Goal: Transaction & Acquisition: Purchase product/service

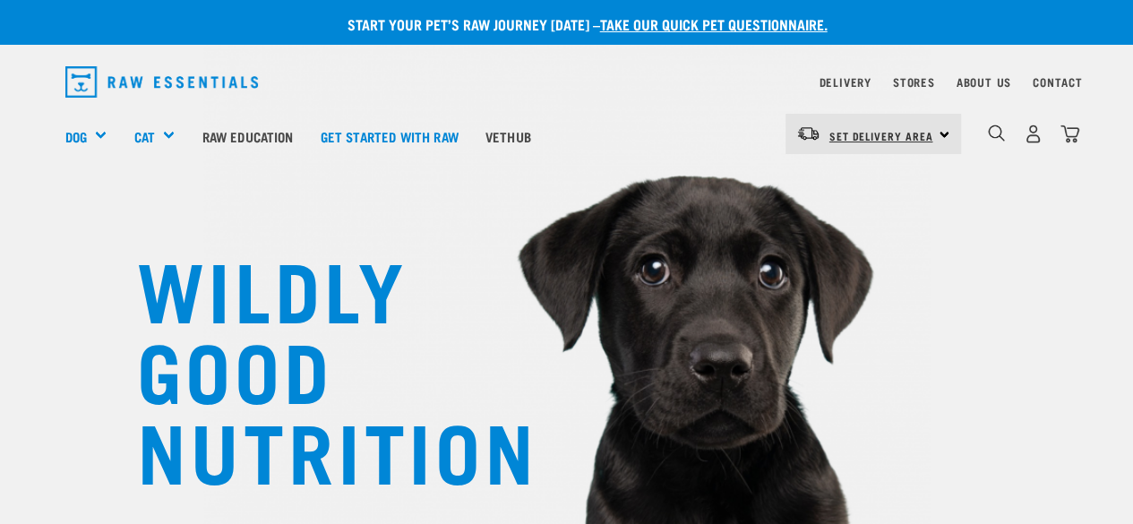
click at [837, 133] on span "Set Delivery Area" at bounding box center [882, 136] width 104 height 6
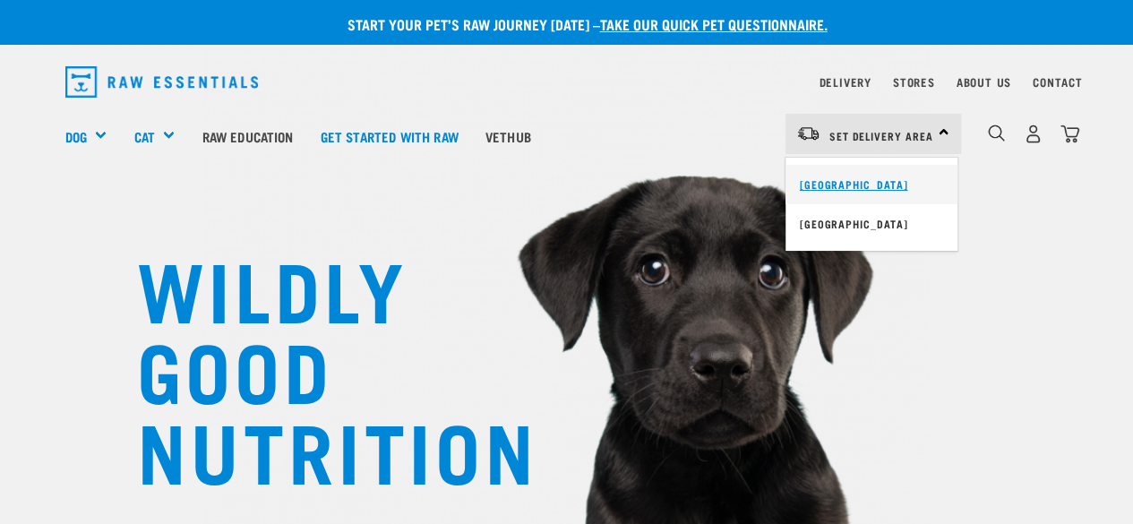
click at [821, 189] on link "[GEOGRAPHIC_DATA]" at bounding box center [872, 184] width 172 height 39
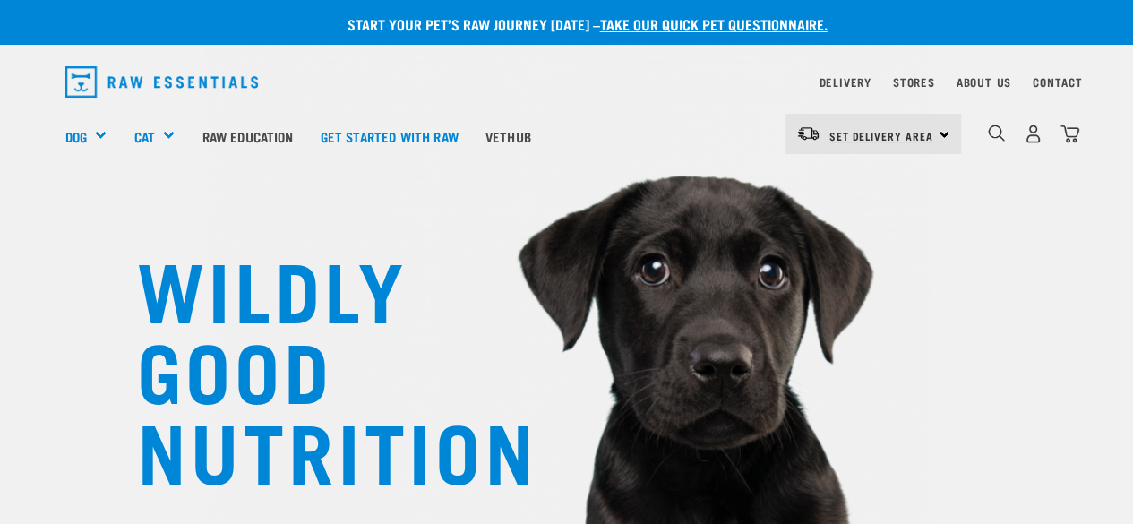
click at [879, 133] on span "Set Delivery Area" at bounding box center [882, 136] width 104 height 6
click at [841, 82] on link "Delivery" at bounding box center [845, 82] width 52 height 6
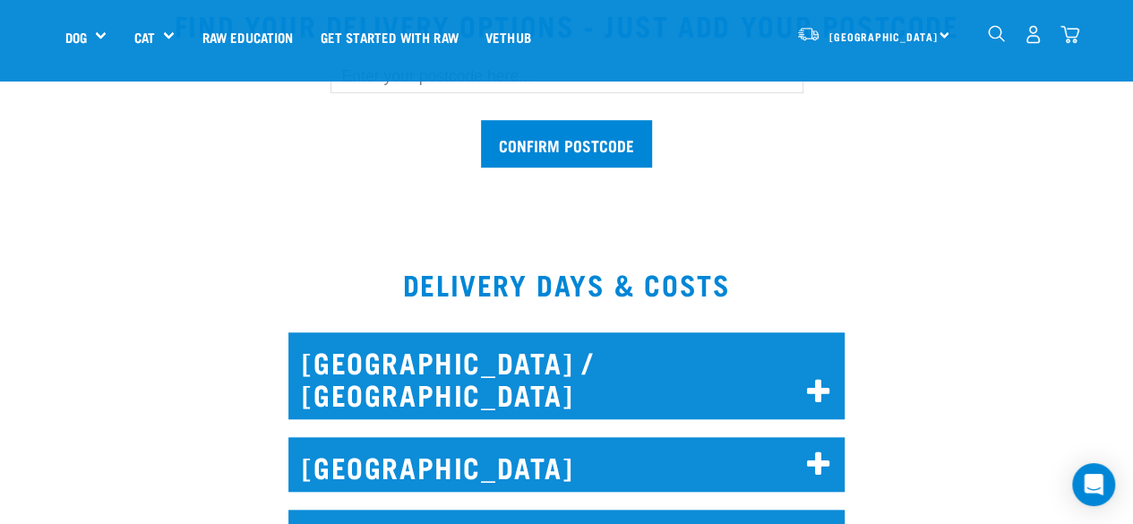
scroll to position [511, 0]
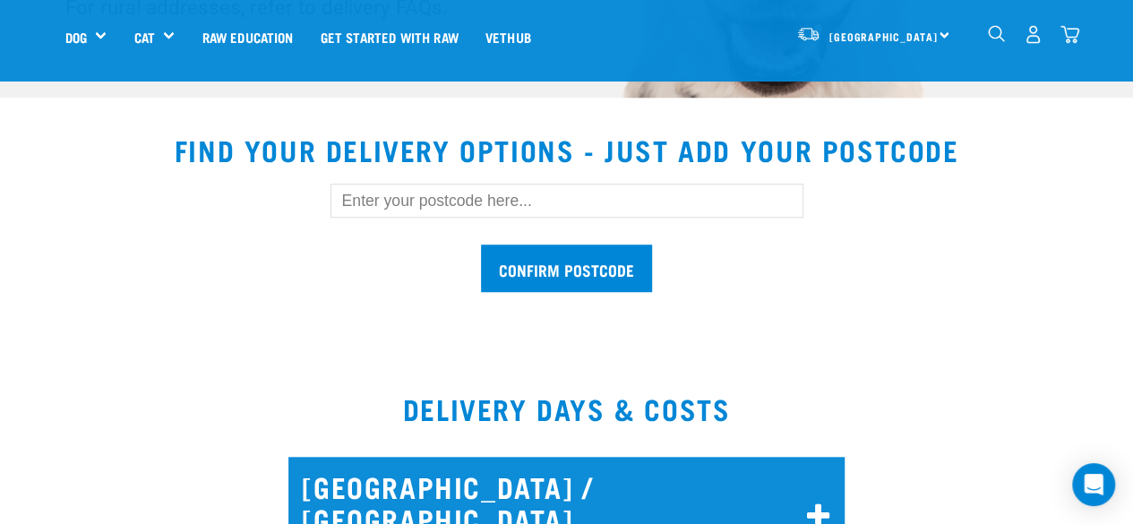
click at [418, 198] on input "text" at bounding box center [567, 201] width 473 height 34
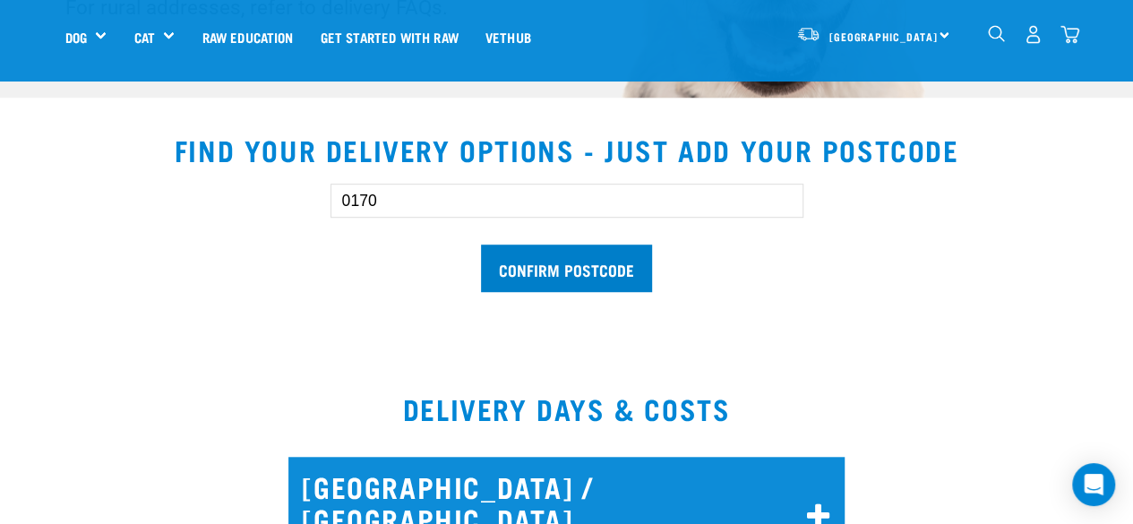
type input "0170"
click at [511, 261] on input "Confirm postcode" at bounding box center [566, 268] width 171 height 47
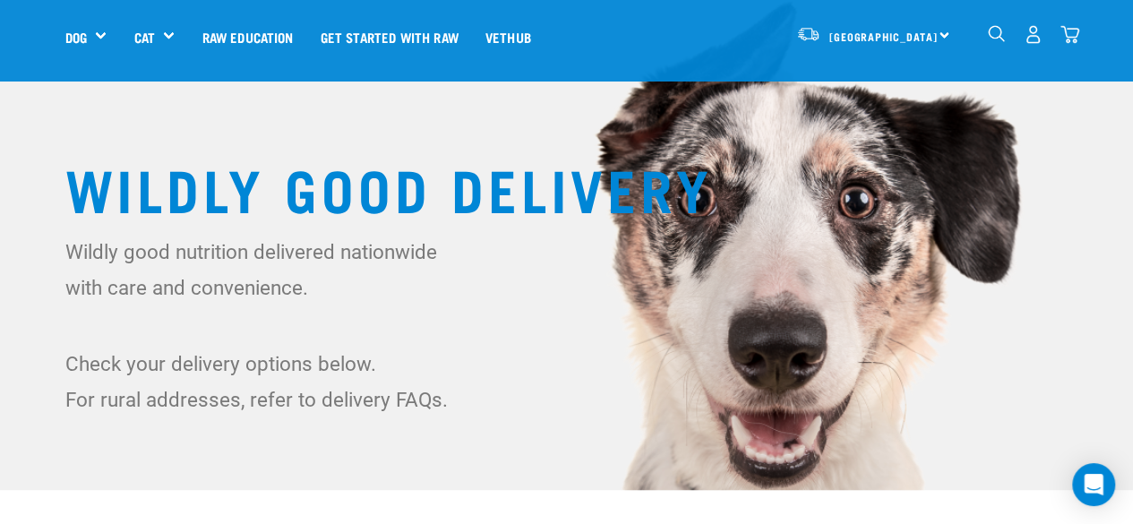
scroll to position [53, 0]
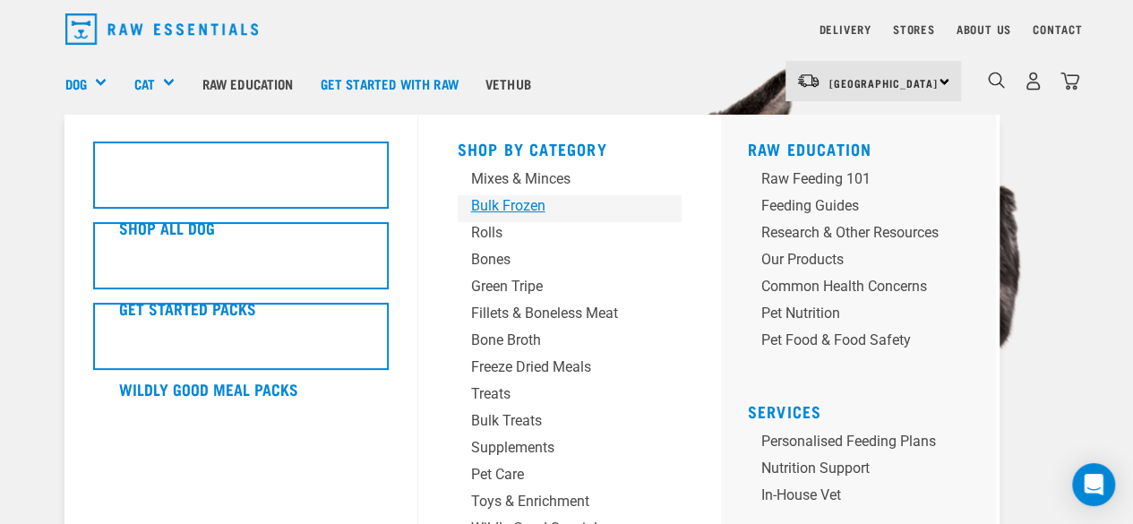
click at [477, 205] on div "Bulk Frozen" at bounding box center [555, 205] width 168 height 21
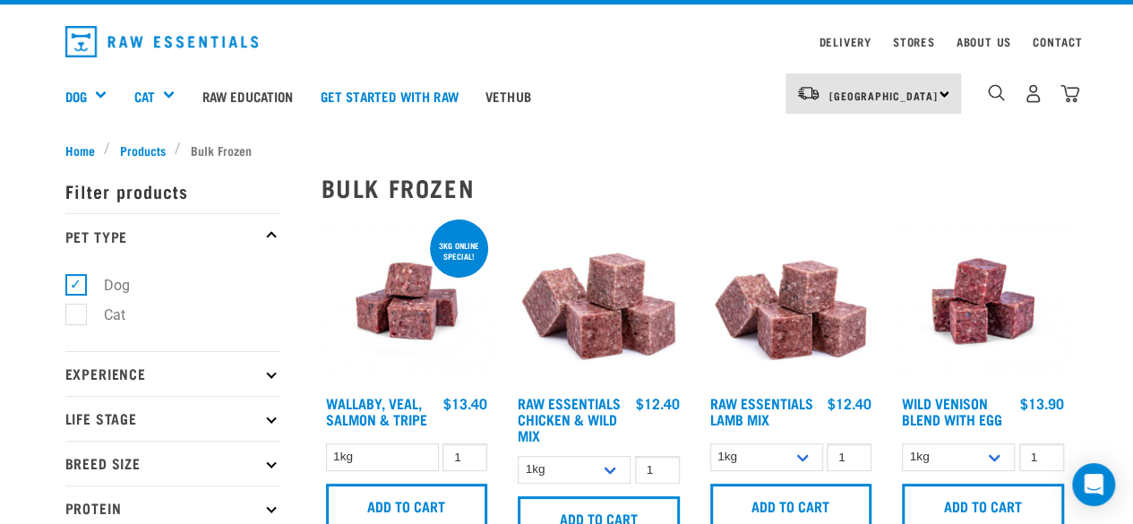
scroll to position [39, 0]
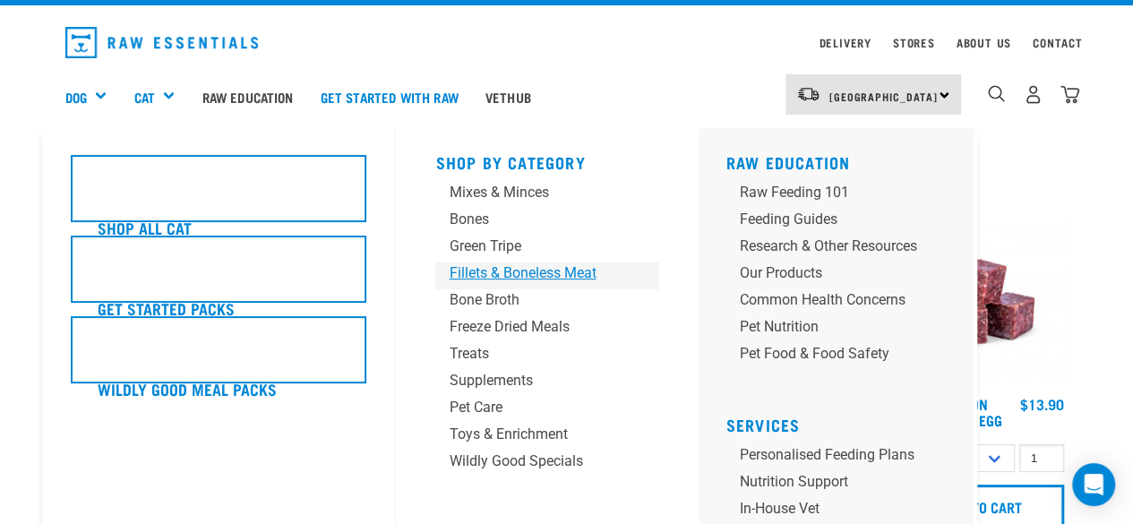
click at [463, 270] on div "Fillets & Boneless Meat" at bounding box center [533, 272] width 168 height 21
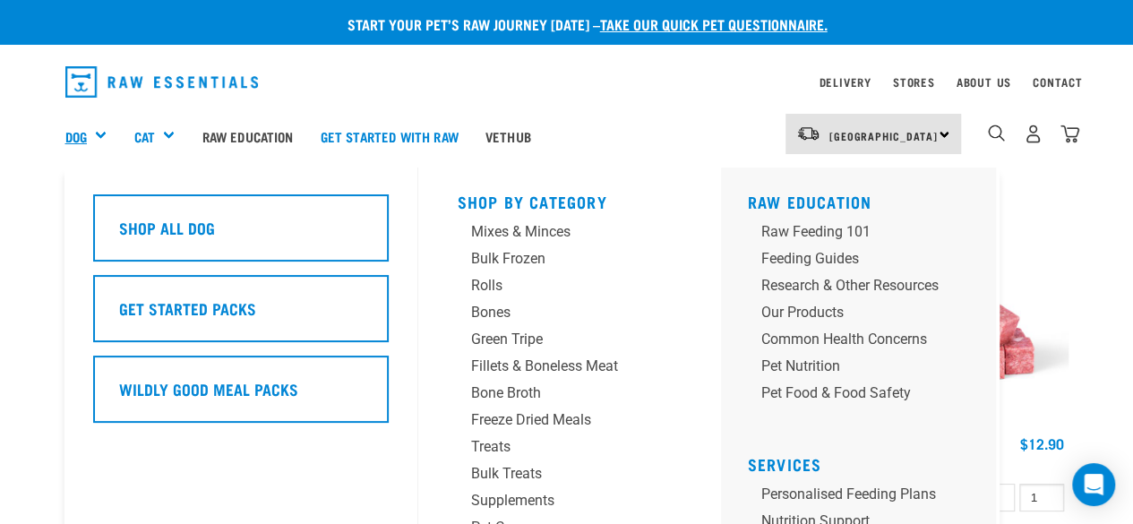
click at [86, 133] on link "Dog" at bounding box center [75, 136] width 21 height 21
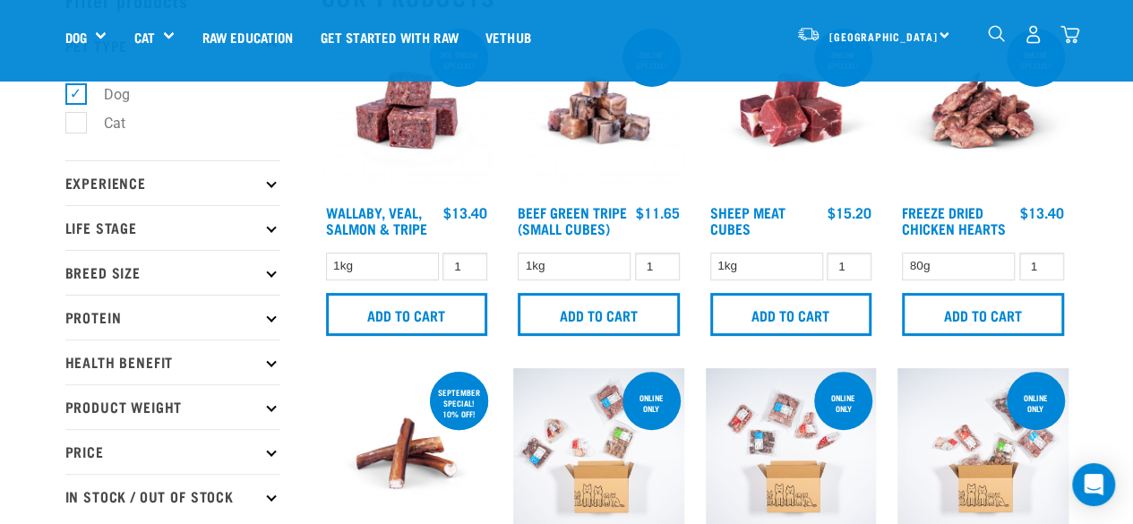
scroll to position [170, 0]
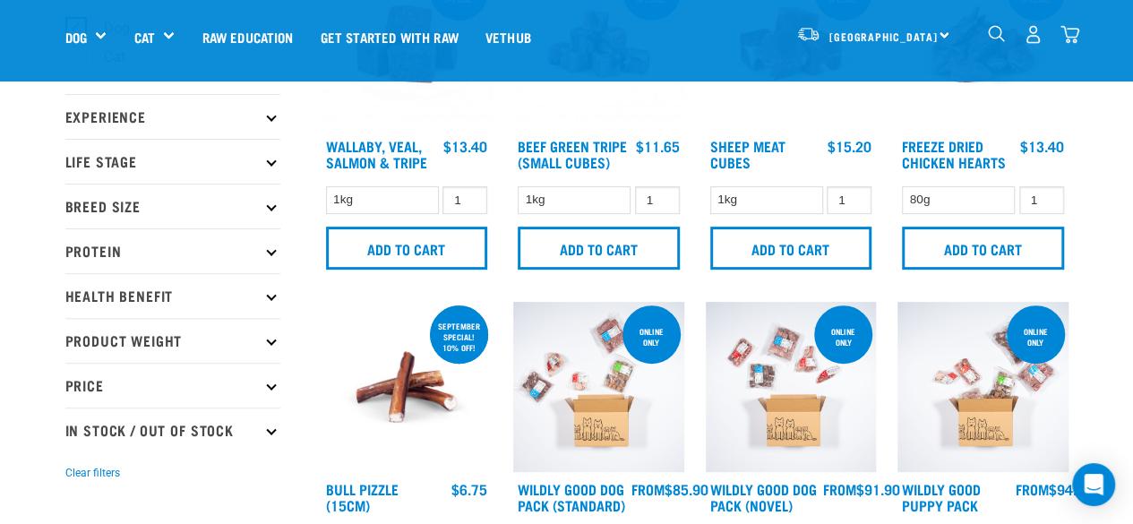
click at [202, 385] on p "Price" at bounding box center [172, 385] width 215 height 45
click at [75, 431] on label "Under $20" at bounding box center [125, 434] width 100 height 22
click at [72, 431] on input "Under $20" at bounding box center [71, 431] width 12 height 12
checkbox input "true"
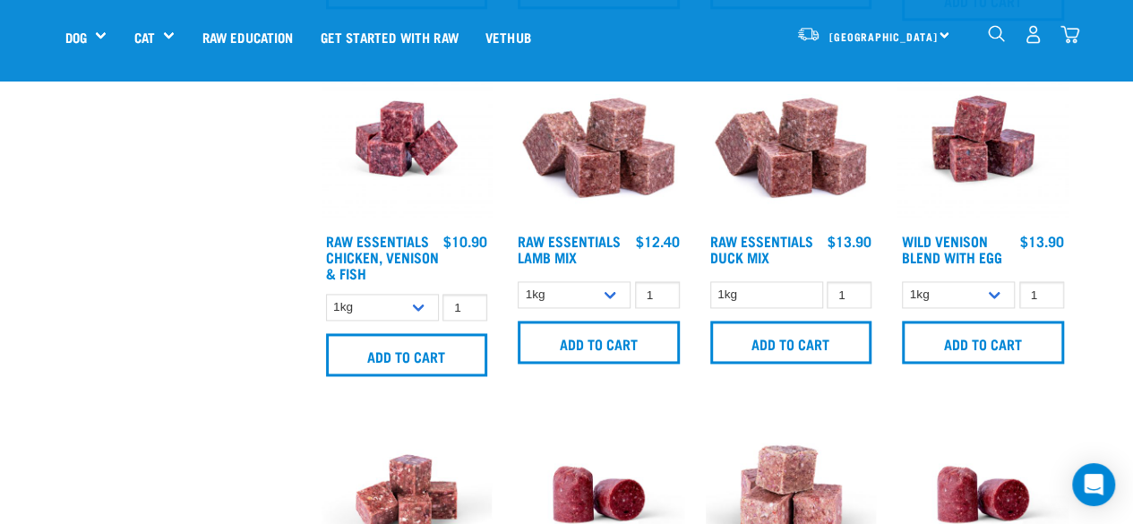
scroll to position [1113, 0]
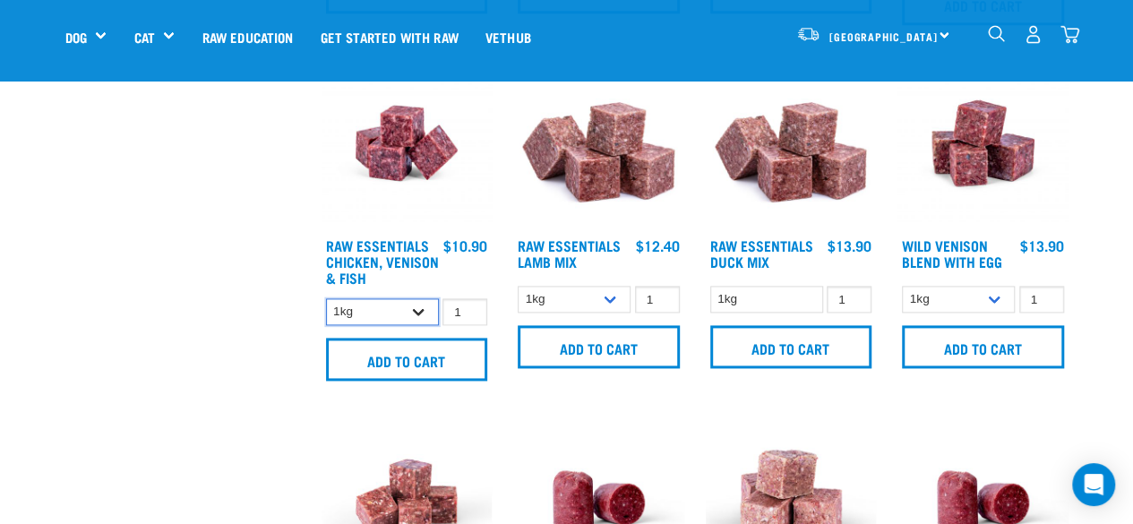
click at [412, 314] on select "1kg 3kg" at bounding box center [382, 312] width 113 height 28
click at [326, 298] on select "1kg 3kg" at bounding box center [382, 312] width 113 height 28
click at [403, 307] on select "1kg 3kg" at bounding box center [382, 312] width 113 height 28
select select "15219"
click at [326, 298] on select "1kg 3kg" at bounding box center [382, 312] width 113 height 28
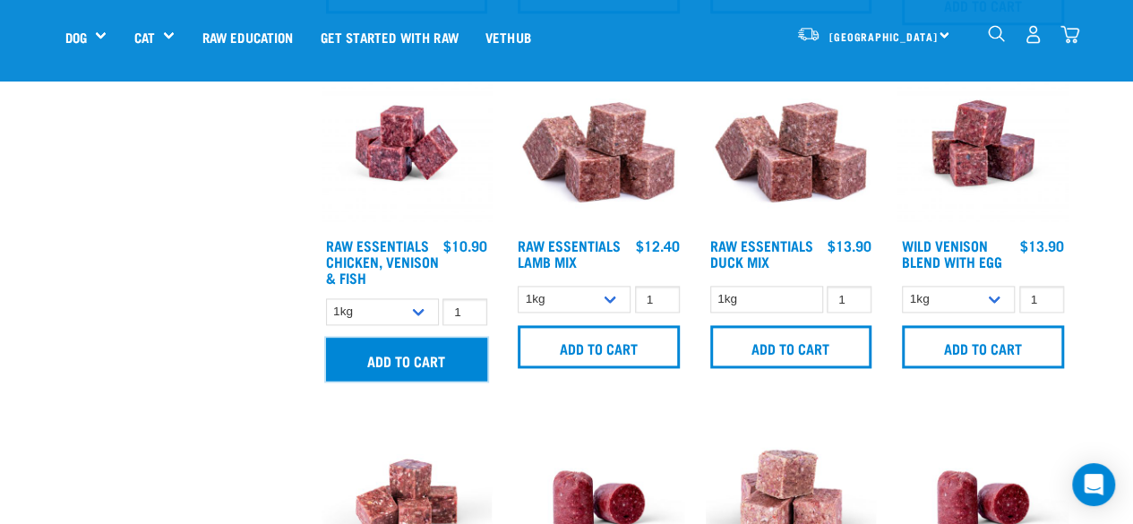
click at [368, 375] on input "Add to cart" at bounding box center [407, 359] width 162 height 43
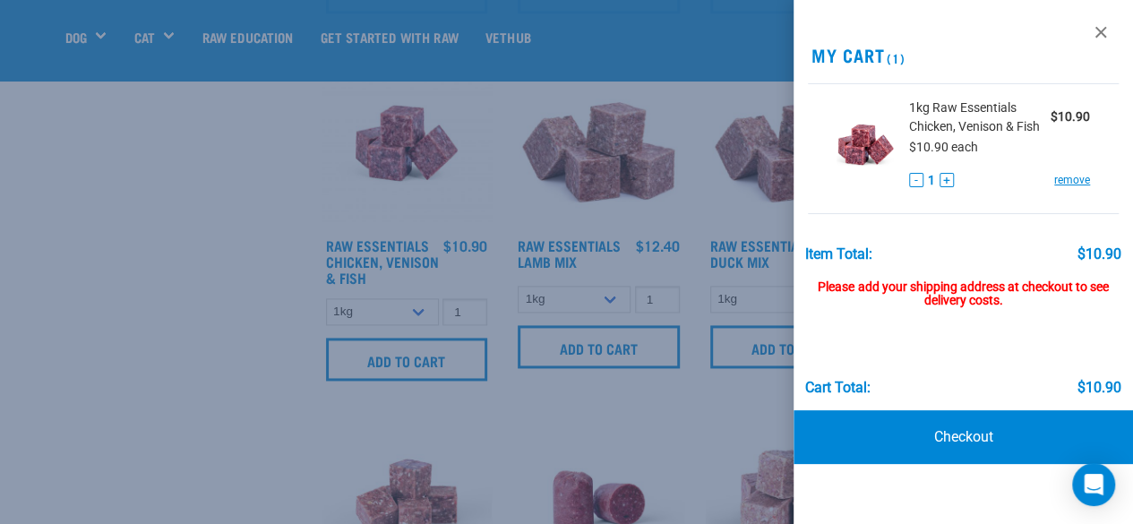
click at [572, 304] on div at bounding box center [566, 262] width 1133 height 524
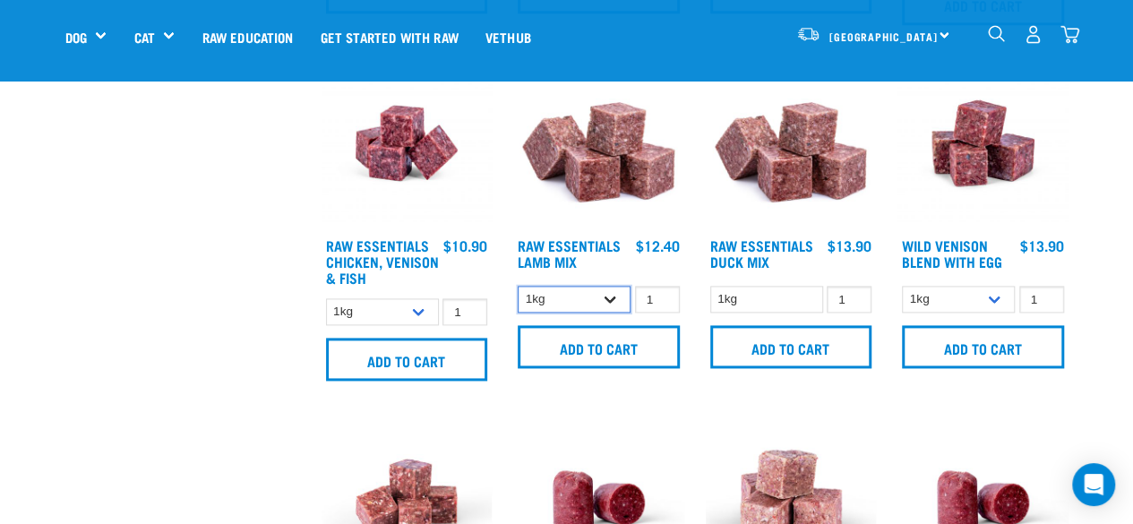
click at [562, 302] on select "1kg 3kg Bulk (10kg)" at bounding box center [574, 300] width 113 height 28
click at [518, 286] on select "1kg 3kg Bulk (10kg)" at bounding box center [574, 300] width 113 height 28
click at [579, 295] on select "1kg 3kg Bulk (10kg)" at bounding box center [574, 300] width 113 height 28
select select "758"
click at [518, 286] on select "1kg 3kg Bulk (10kg)" at bounding box center [574, 300] width 113 height 28
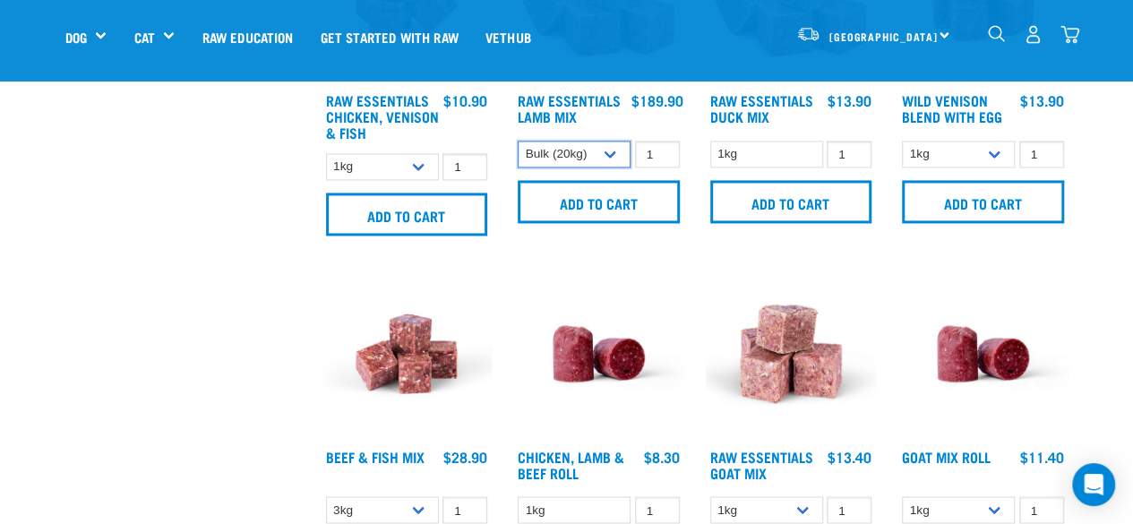
scroll to position [1234, 0]
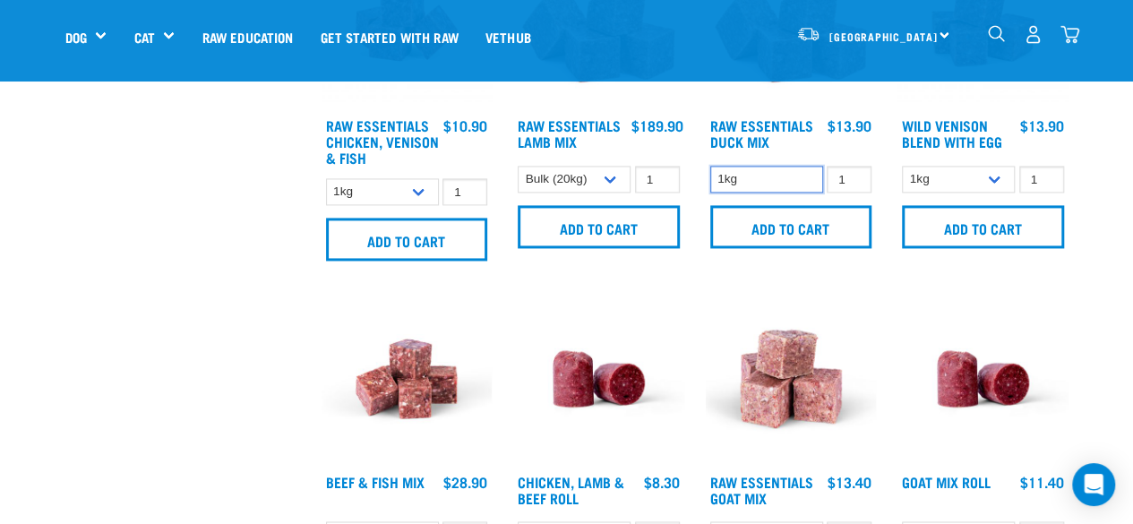
click at [751, 172] on select "1kg" at bounding box center [766, 180] width 113 height 28
click at [930, 174] on select "1kg 3kg Bulk (10kg)" at bounding box center [958, 180] width 113 height 28
click at [902, 166] on select "1kg 3kg Bulk (10kg)" at bounding box center [958, 180] width 113 height 28
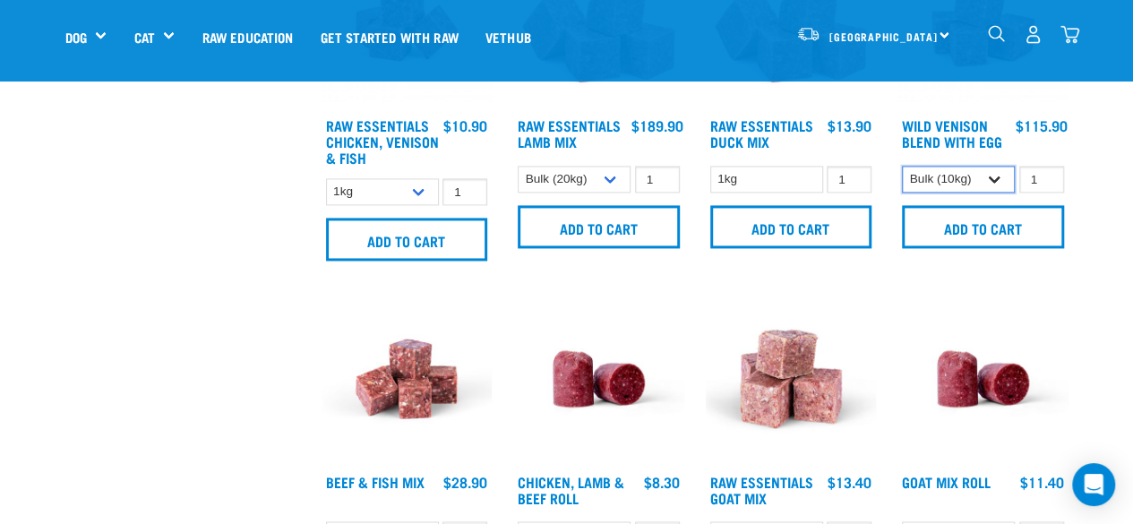
click at [935, 185] on select "1kg 3kg Bulk (10kg)" at bounding box center [958, 180] width 113 height 28
select select "34496"
click at [902, 166] on select "1kg 3kg Bulk (10kg)" at bounding box center [958, 180] width 113 height 28
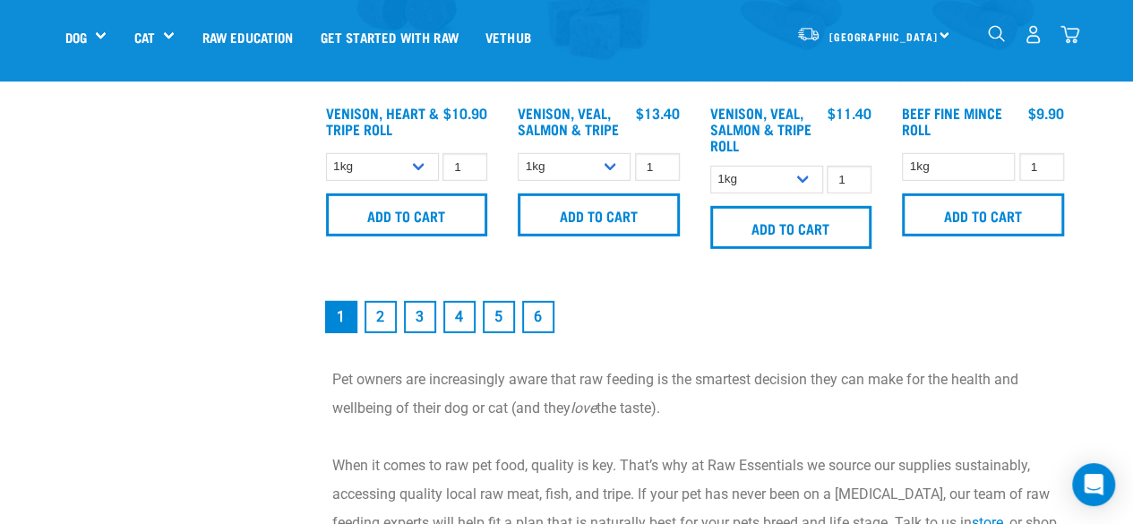
scroll to position [2649, 0]
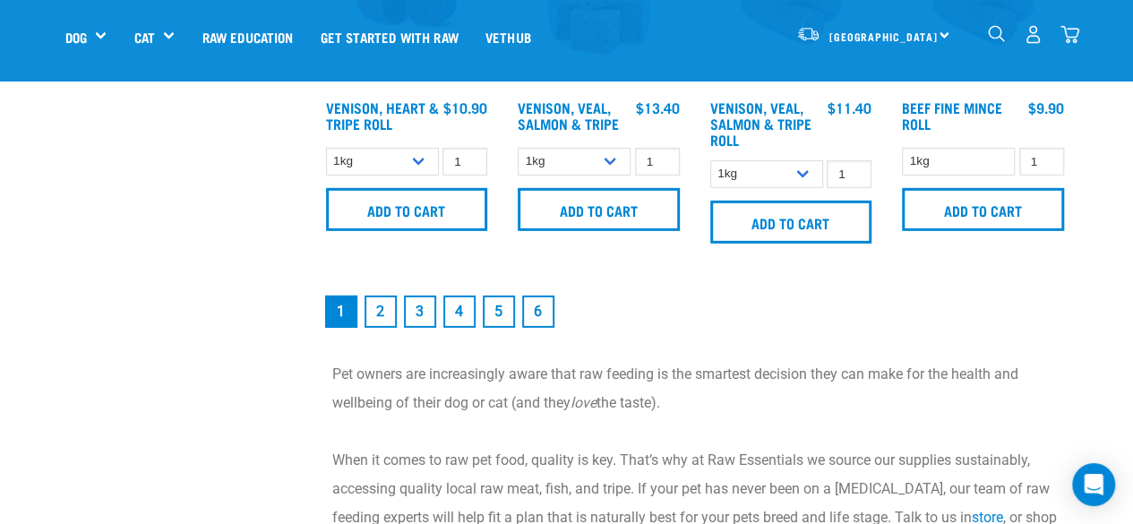
click at [365, 311] on link "2" at bounding box center [381, 312] width 32 height 32
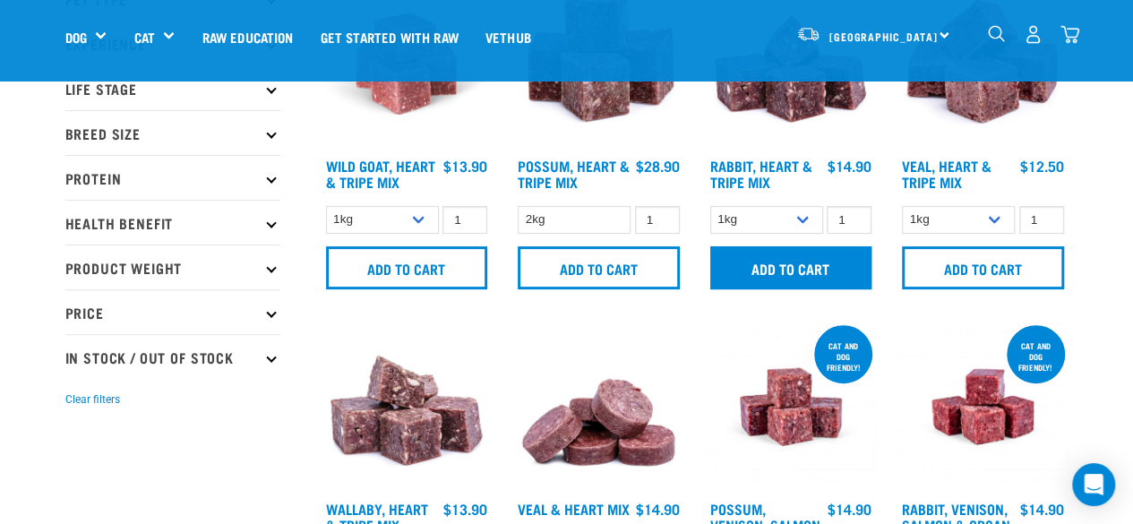
scroll to position [148, 0]
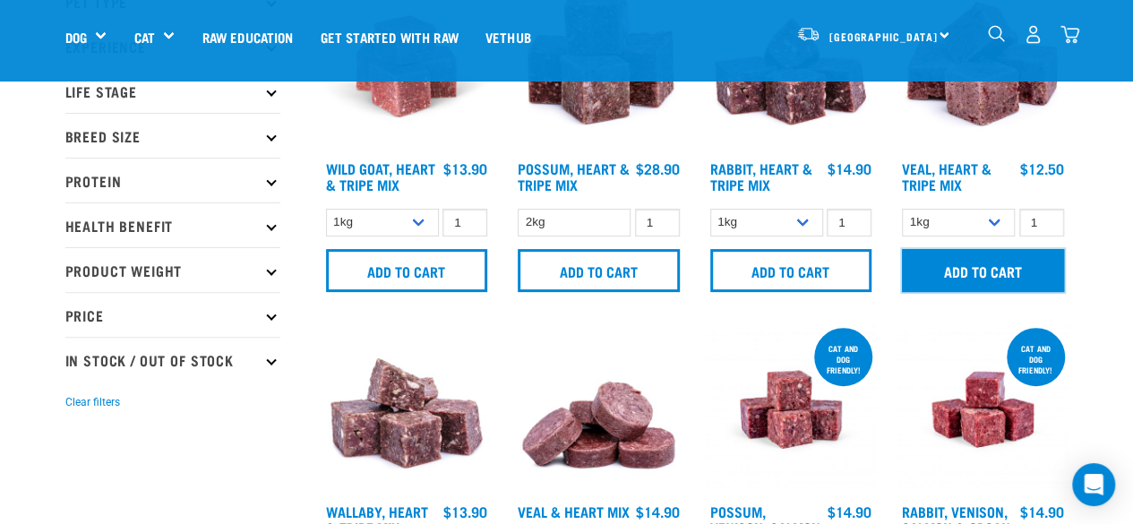
click at [944, 280] on input "Add to cart" at bounding box center [983, 270] width 162 height 43
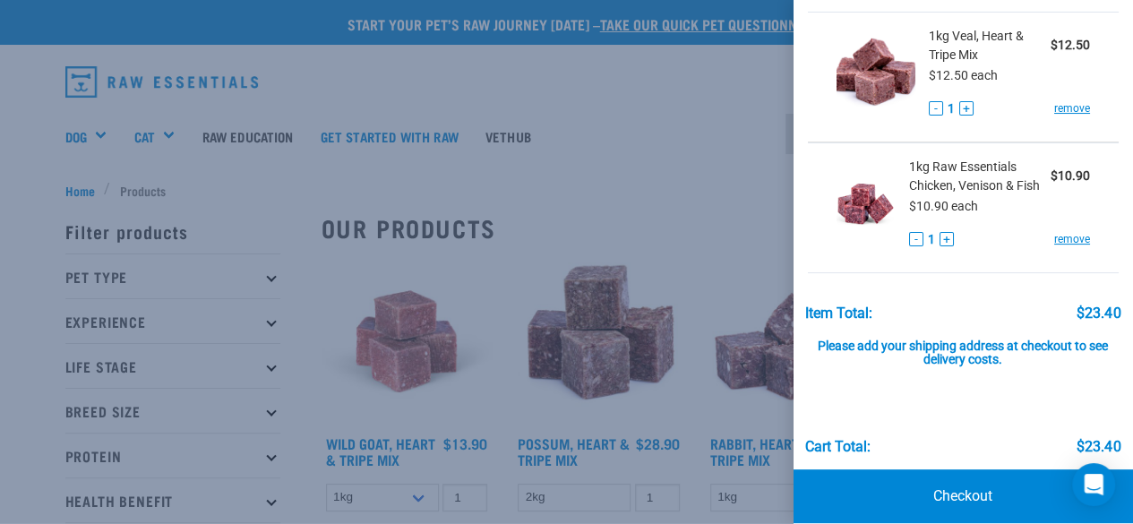
scroll to position [73, 0]
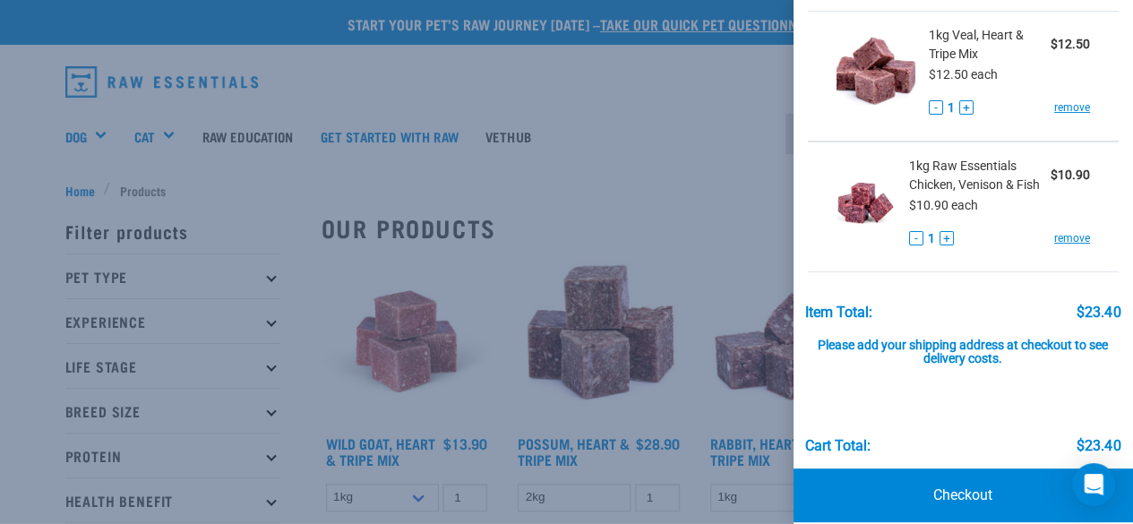
click at [711, 304] on div at bounding box center [566, 262] width 1133 height 524
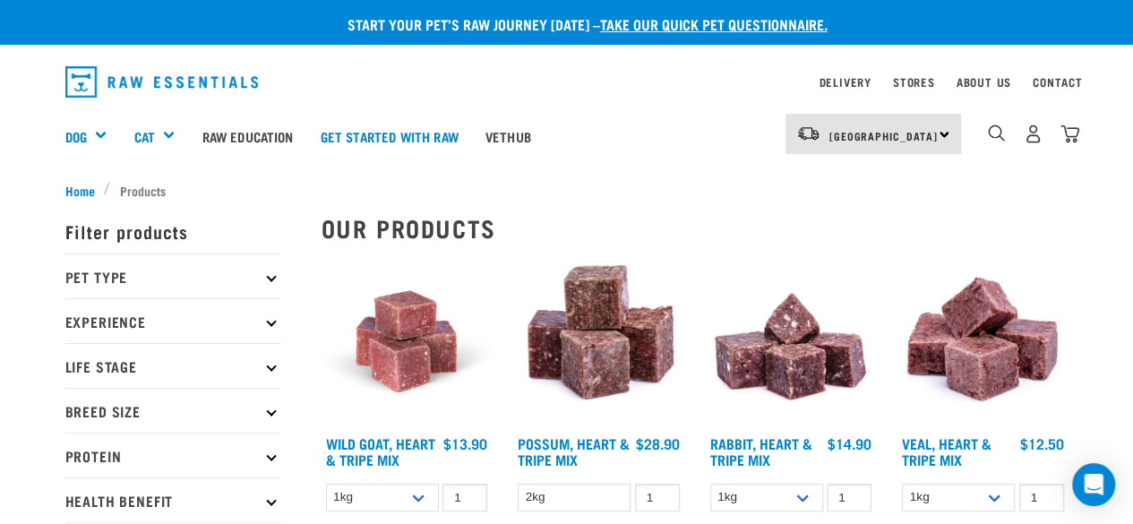
click at [213, 275] on p "Pet Type" at bounding box center [172, 276] width 215 height 45
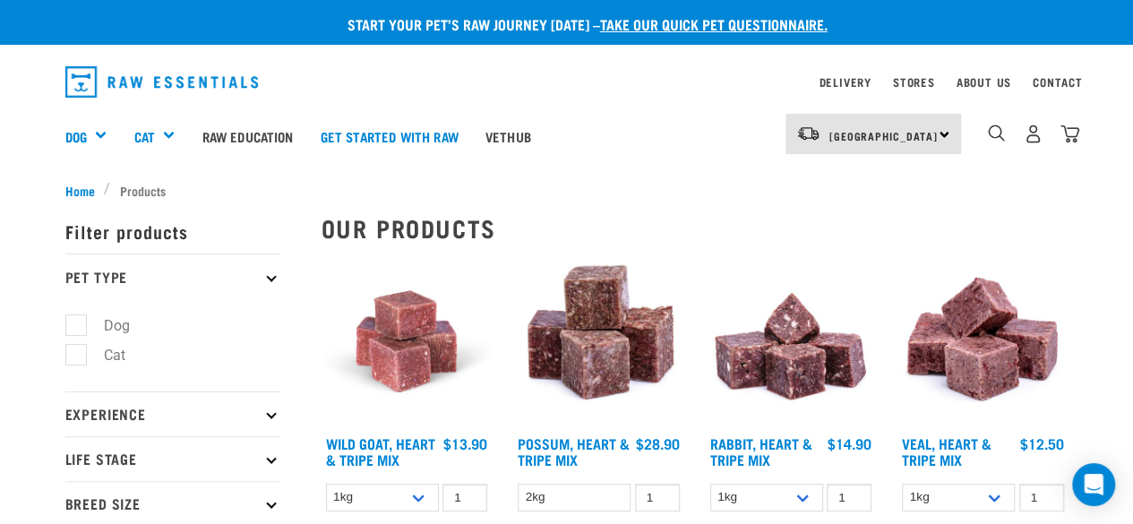
click at [75, 329] on label "Dog" at bounding box center [106, 325] width 62 height 22
click at [70, 328] on input "Dog" at bounding box center [71, 322] width 12 height 12
checkbox input "true"
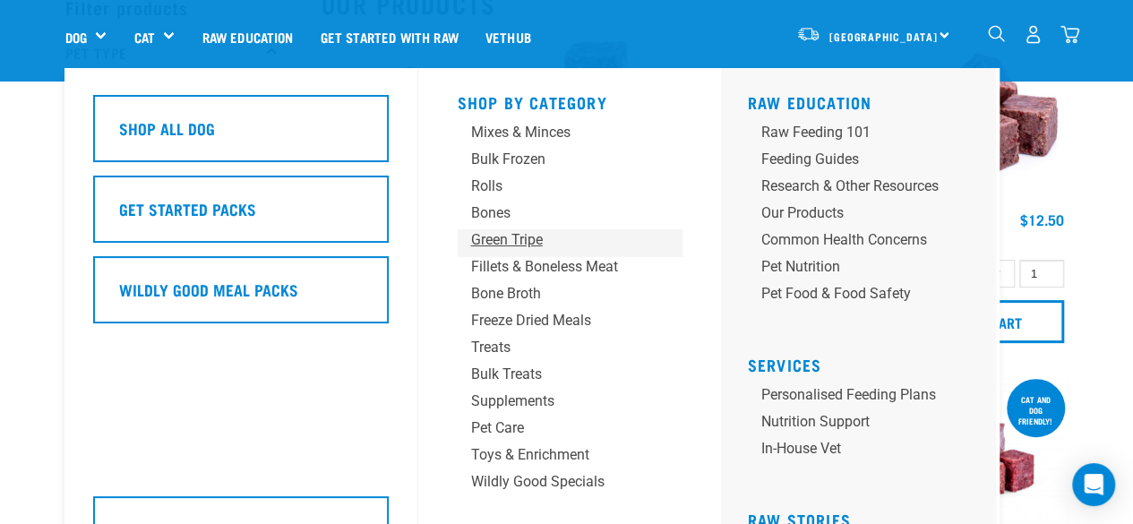
scroll to position [103, 0]
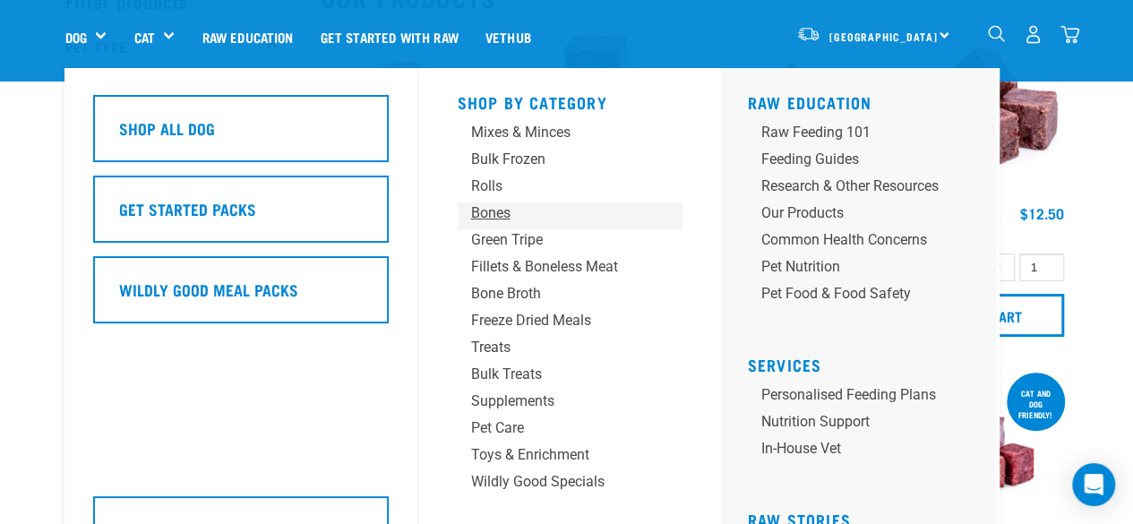
click at [537, 214] on div "Bones" at bounding box center [555, 212] width 168 height 21
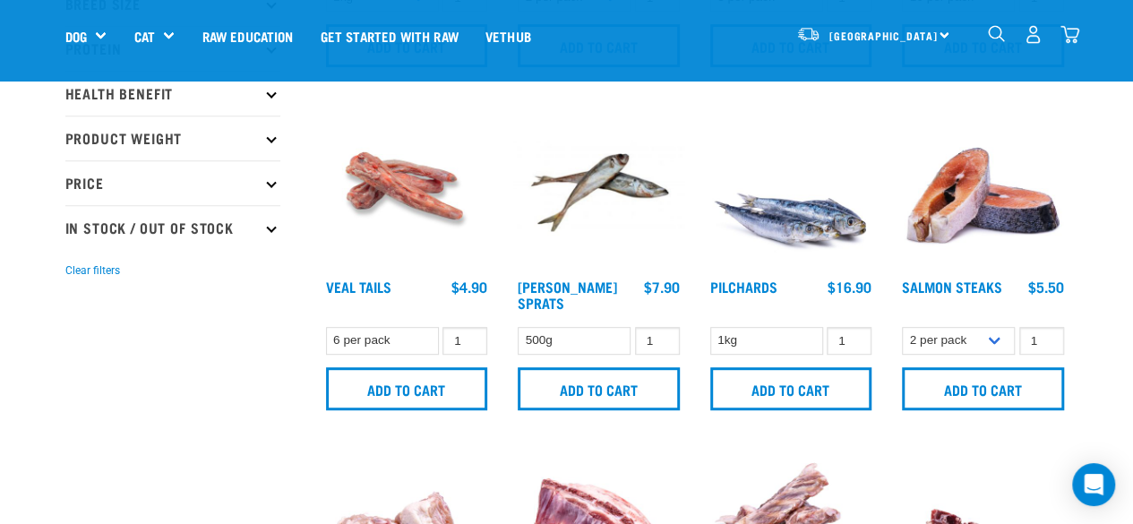
scroll to position [423, 0]
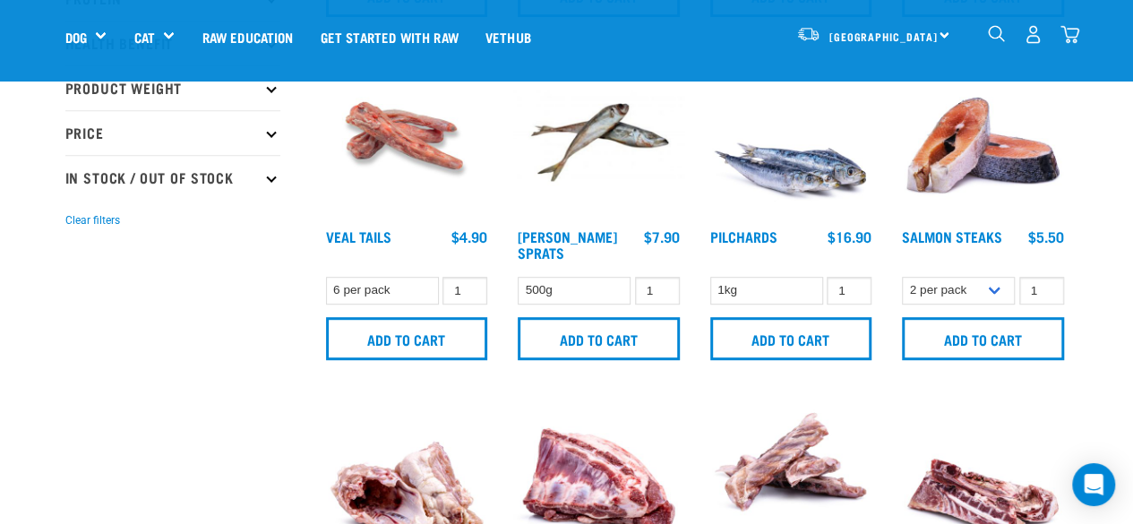
click at [429, 187] on img at bounding box center [407, 134] width 171 height 171
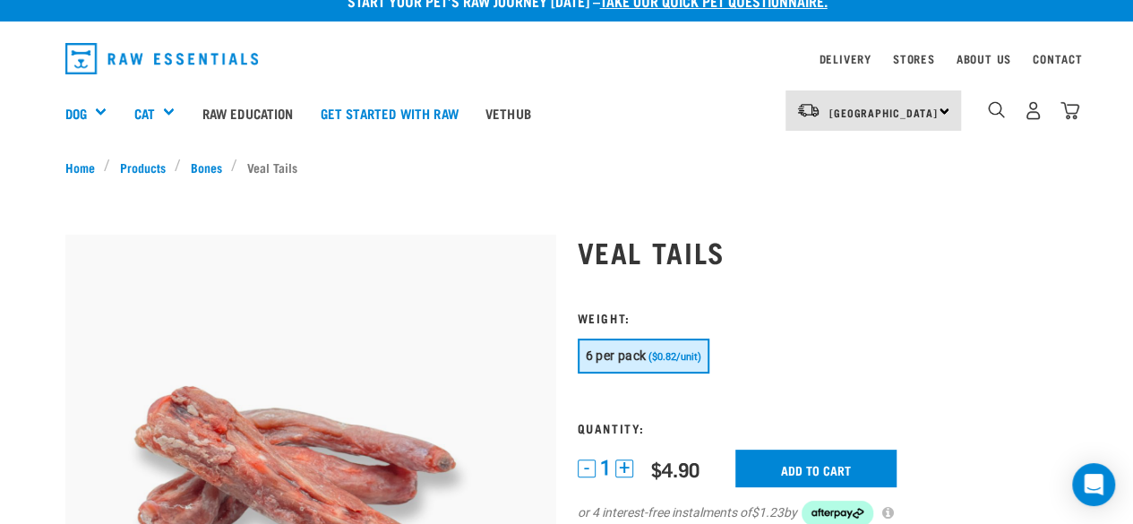
scroll to position [13, 0]
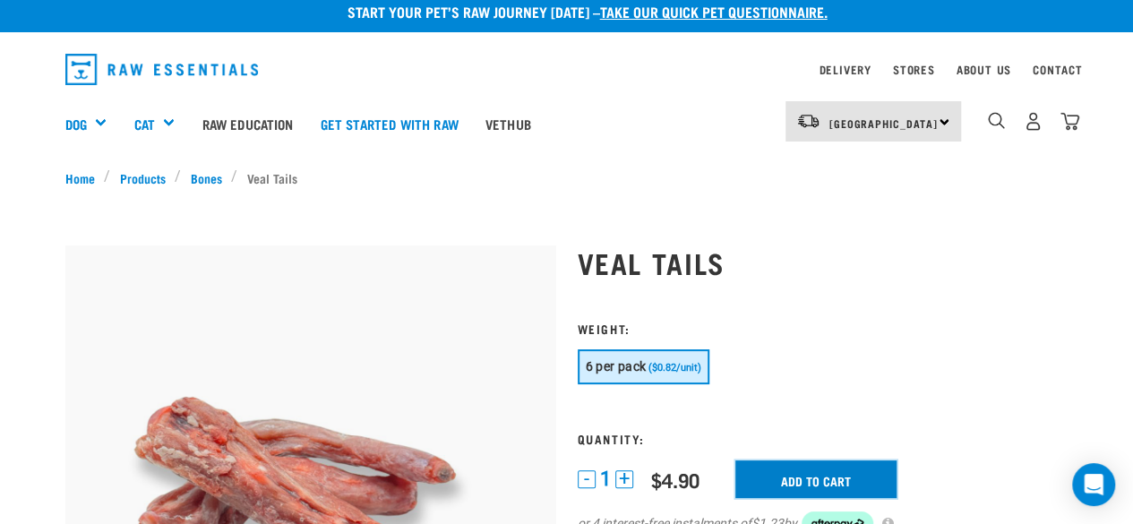
click at [776, 481] on input "Add to cart" at bounding box center [815, 479] width 161 height 38
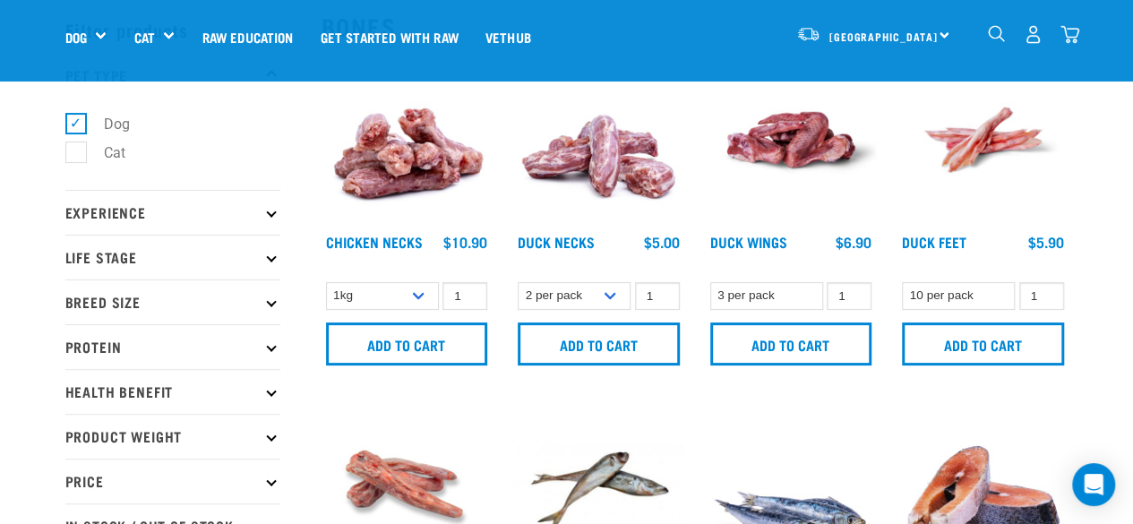
scroll to position [73, 0]
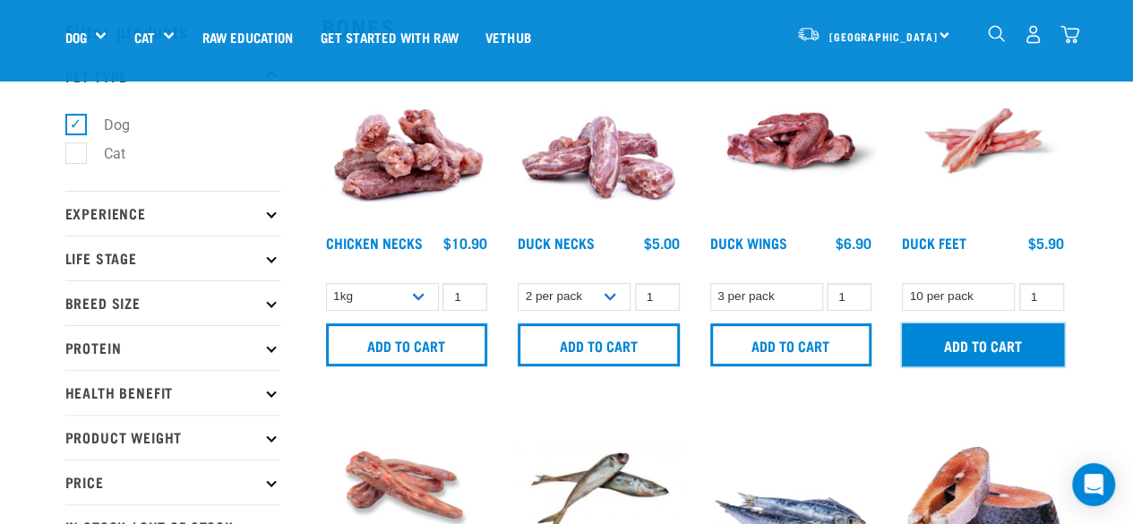
click at [966, 343] on input "Add to cart" at bounding box center [983, 344] width 162 height 43
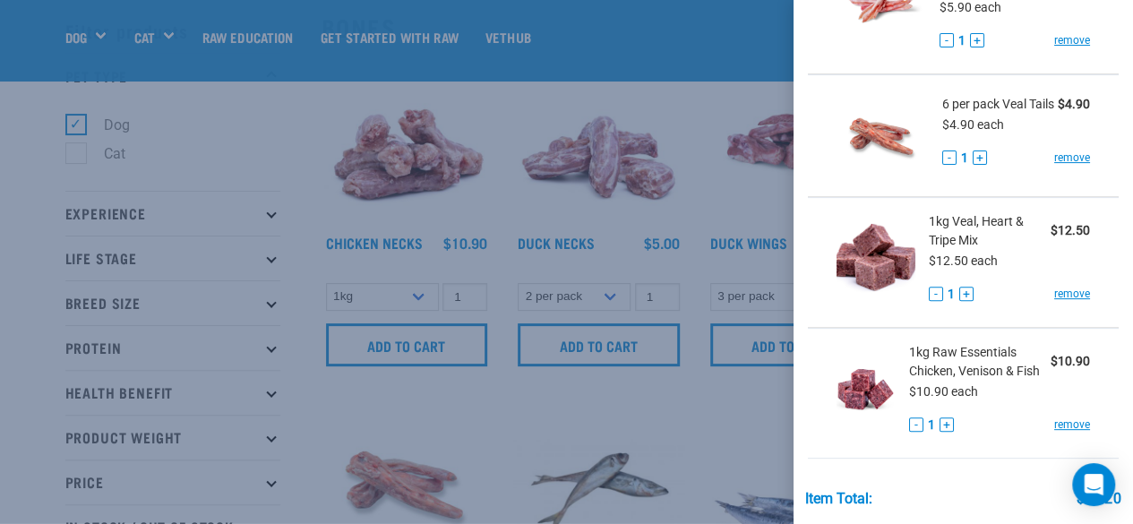
scroll to position [370, 0]
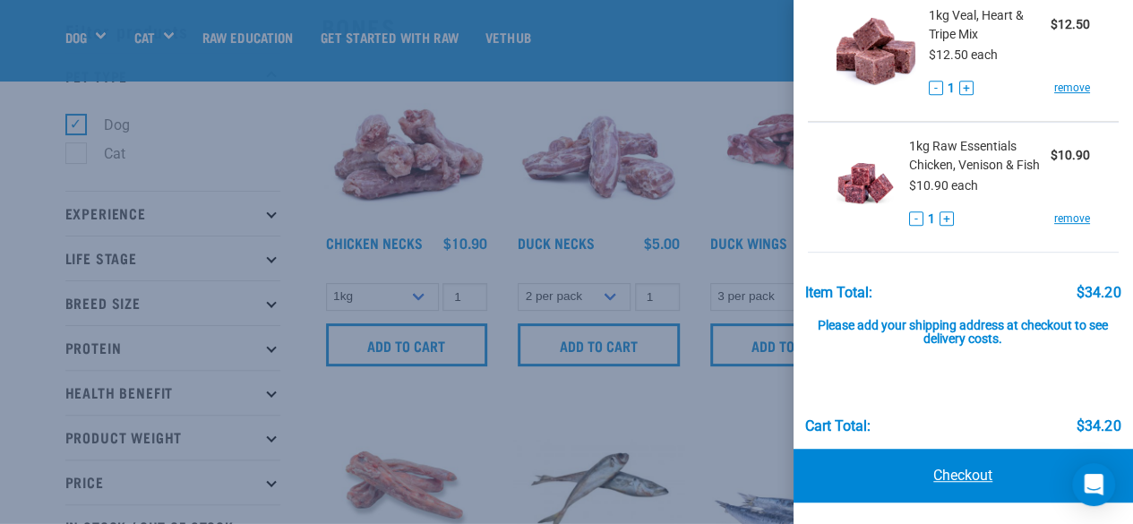
click at [860, 479] on link "Checkout" at bounding box center [964, 476] width 340 height 54
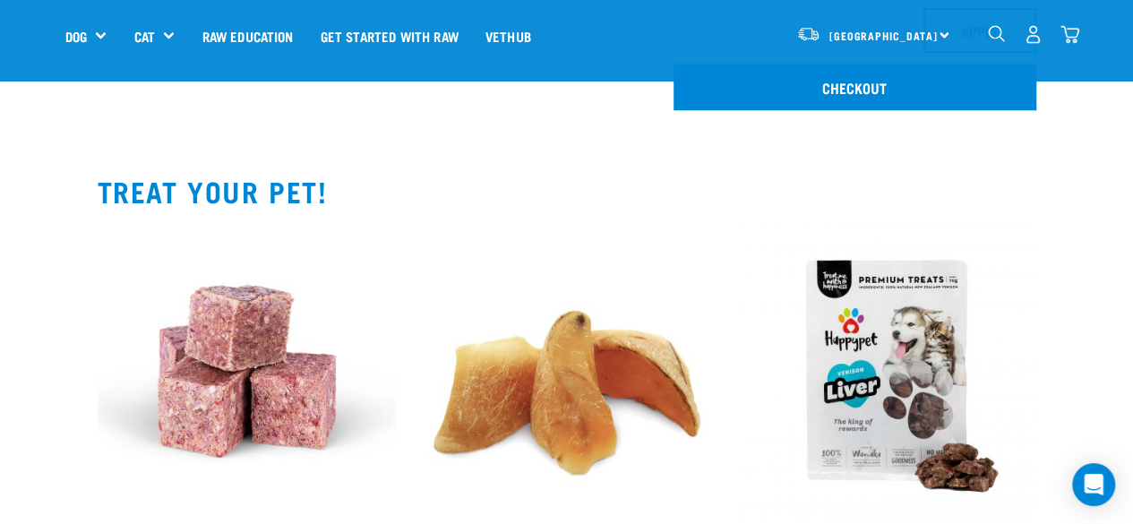
scroll to position [829, 0]
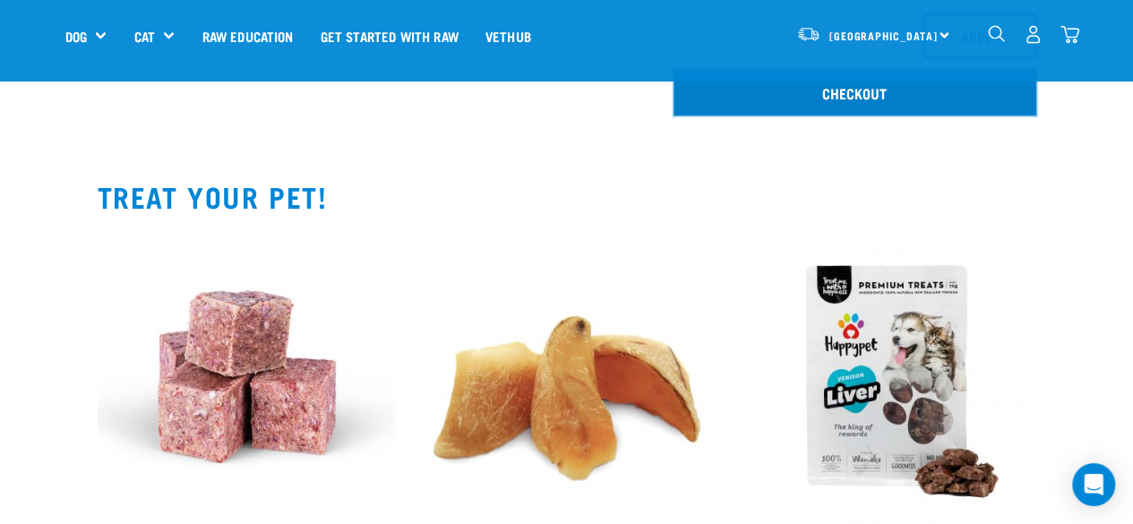
click at [702, 110] on link "Checkout" at bounding box center [855, 92] width 363 height 47
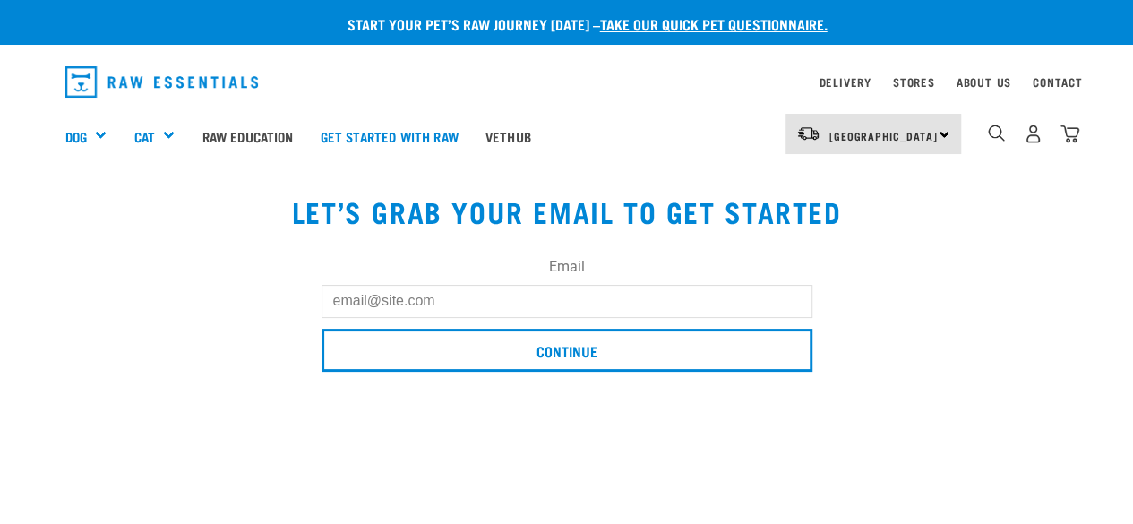
click at [396, 304] on input "Email" at bounding box center [567, 301] width 491 height 32
type input "J07849551@gmail.com"
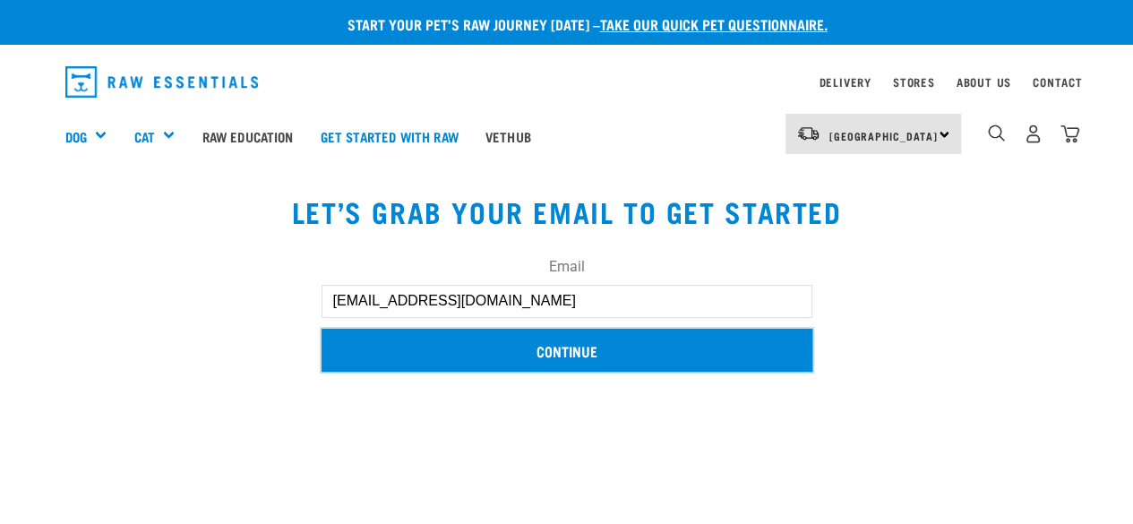
click at [391, 358] on input "Continue" at bounding box center [567, 350] width 491 height 43
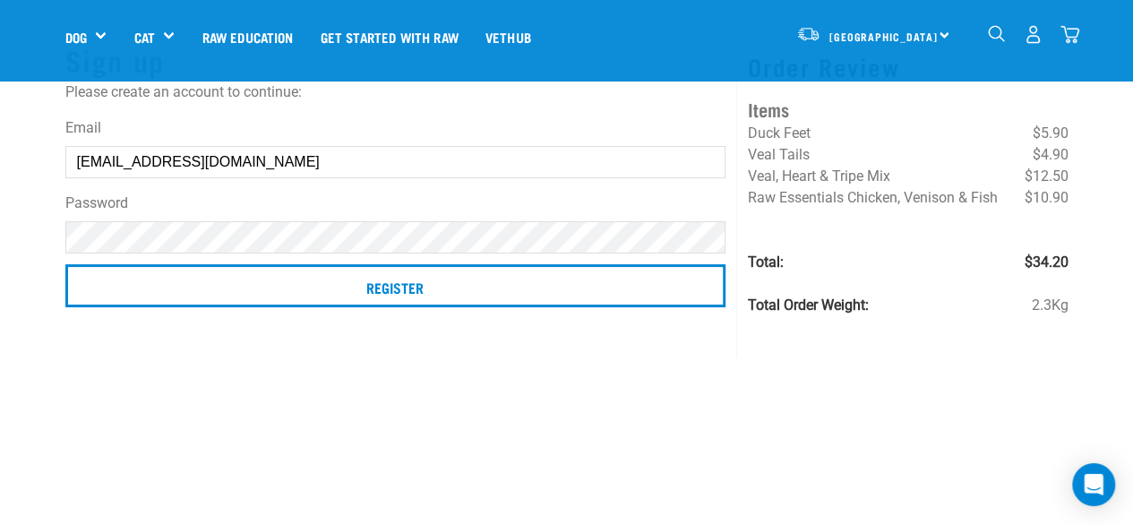
scroll to position [88, 0]
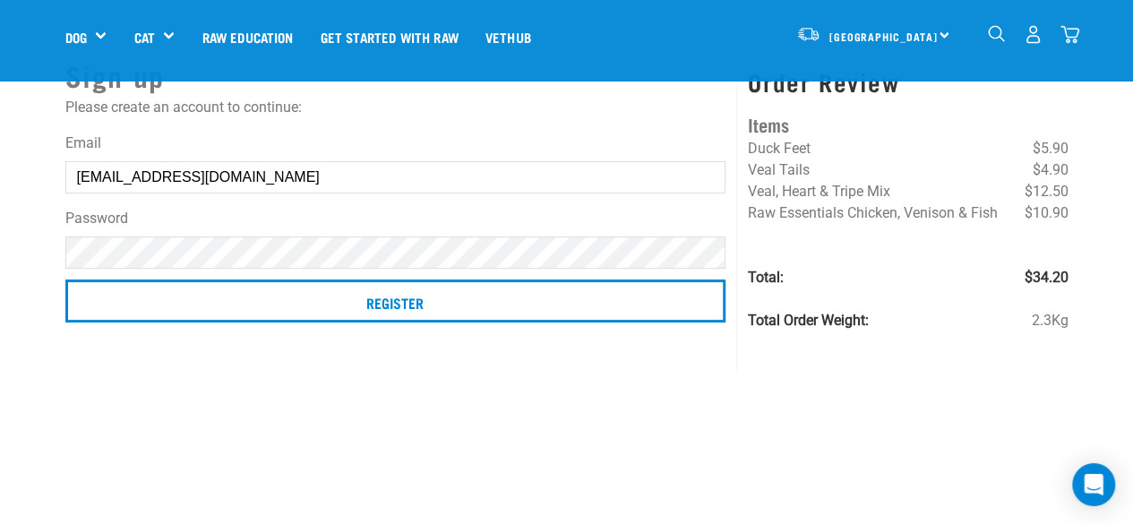
click at [288, 325] on div "Register" at bounding box center [395, 304] width 661 height 50
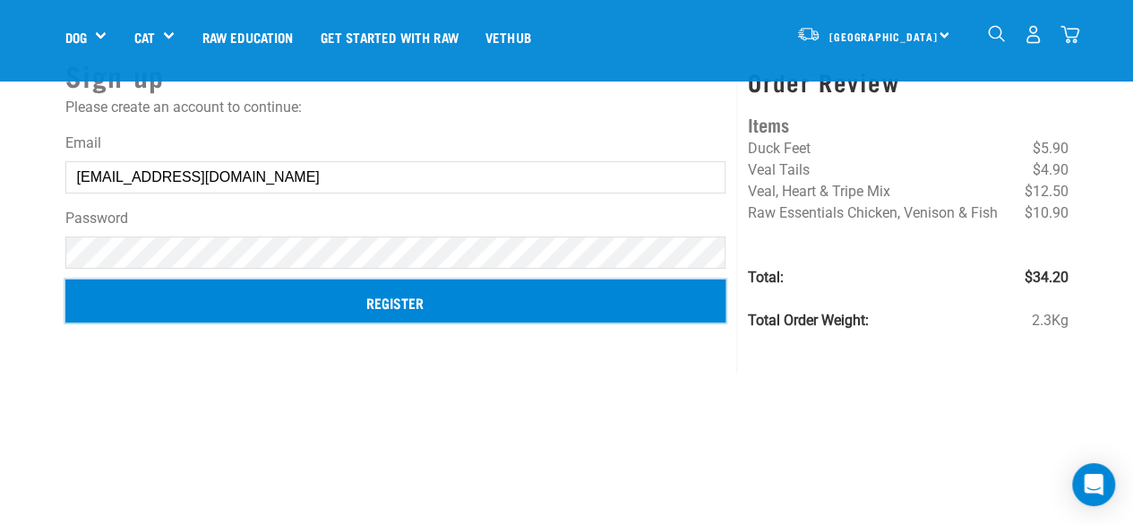
click at [275, 288] on input "Register" at bounding box center [395, 300] width 661 height 43
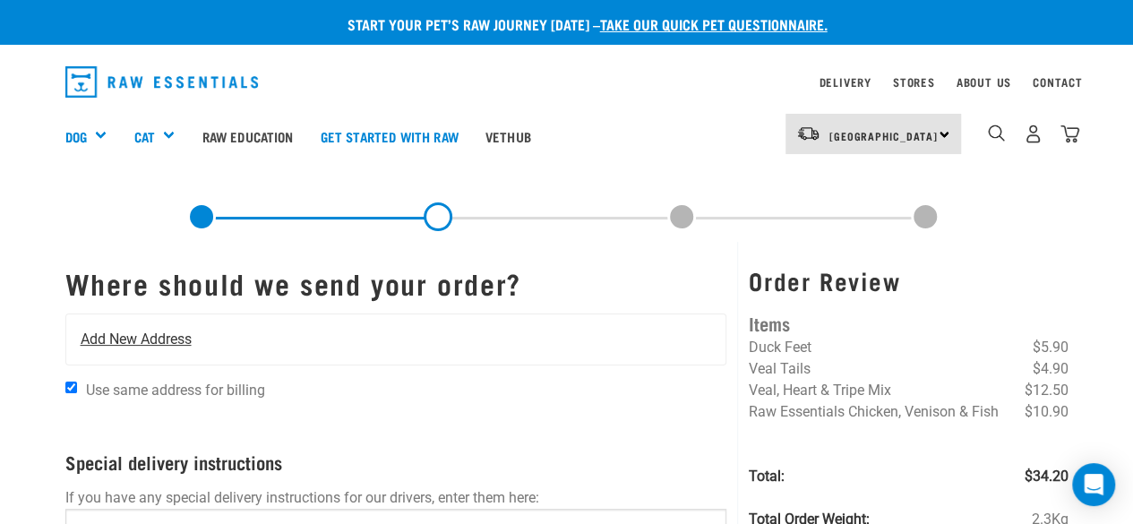
click at [289, 323] on div "Add New Address" at bounding box center [396, 339] width 660 height 50
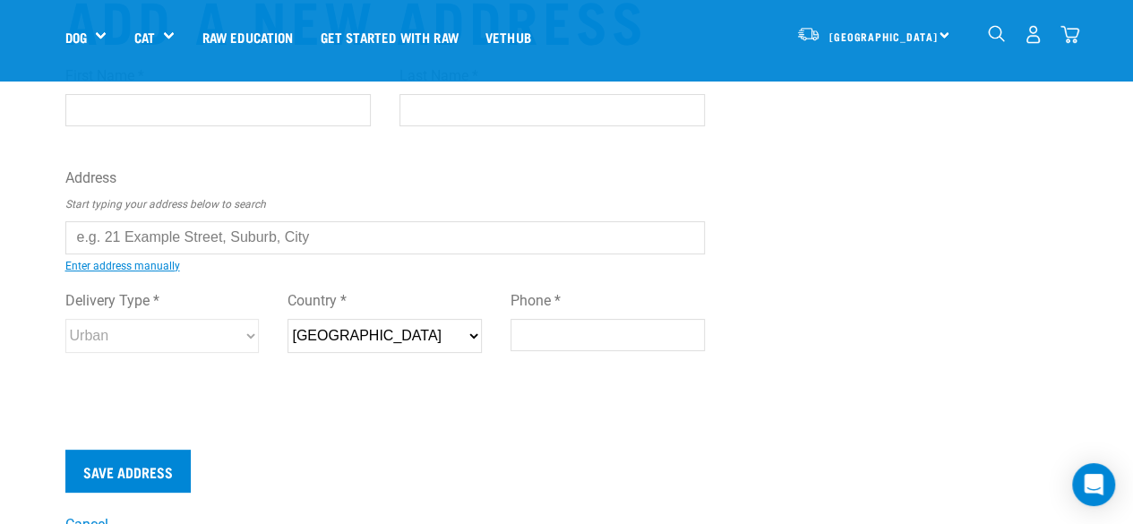
scroll to position [64, 0]
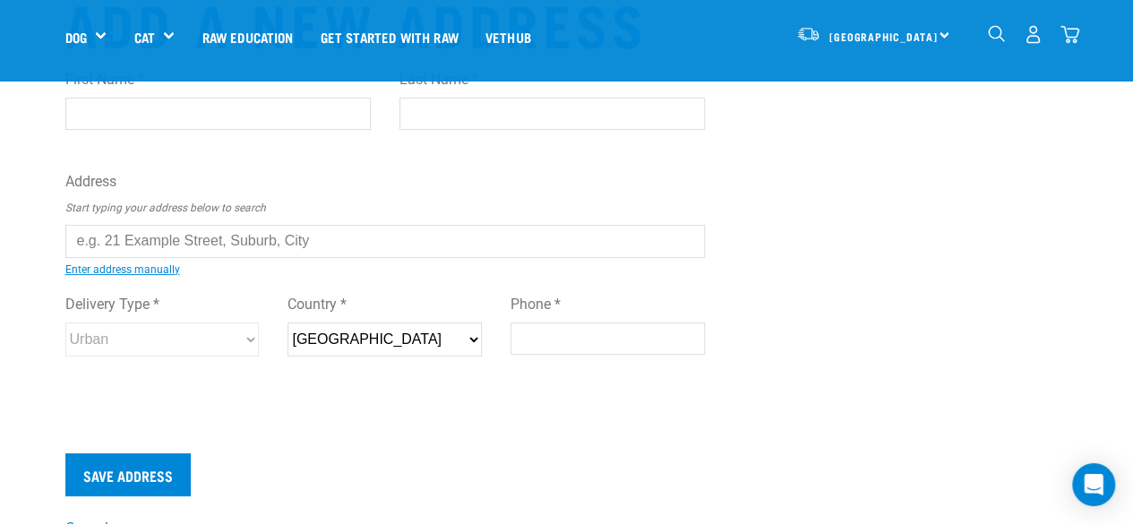
click at [215, 237] on input "text" at bounding box center [385, 241] width 640 height 32
type input "*"
click at [85, 254] on ul "[STREET_ADDRESS][GEOGRAPHIC_DATA][STREET_ADDRESS][GEOGRAPHIC_DATA][STREET_ADDRE…" at bounding box center [85, 254] width 0 height 0
type input "[STREET_ADDRESS]"
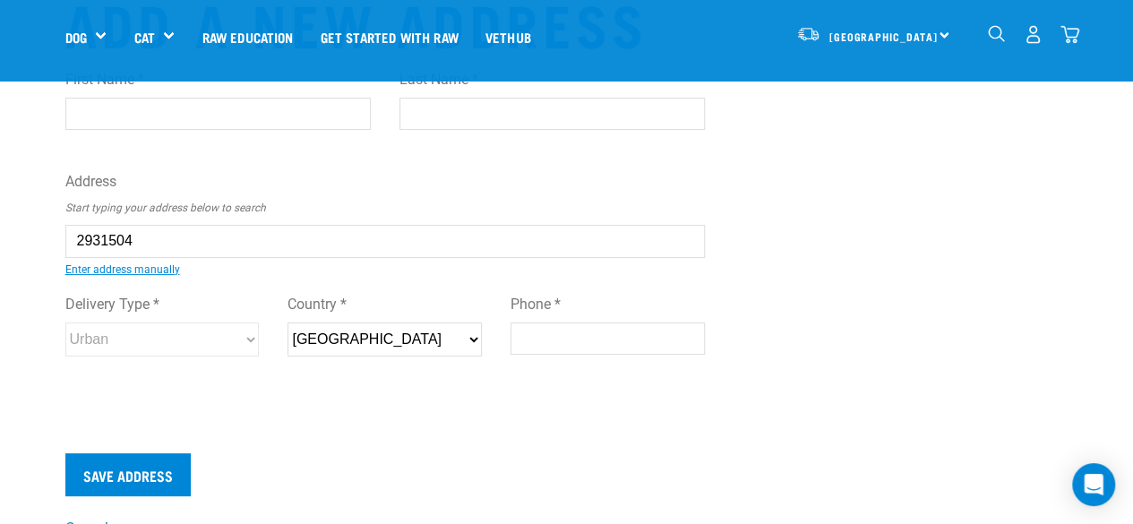
type input "Raumanga"
type input "Northland"
select select "NTL"
type input "0110"
select select "Urban"
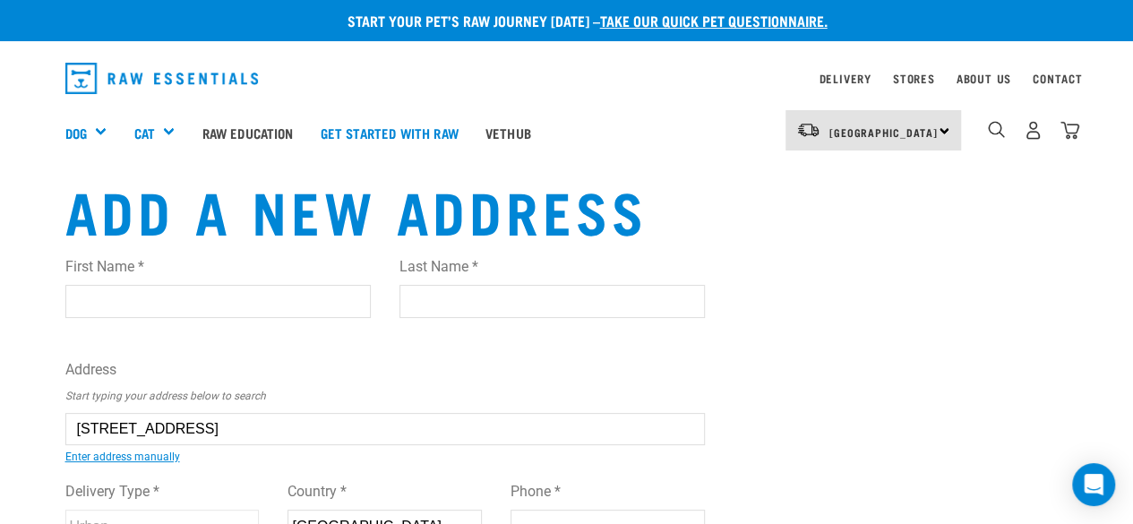
scroll to position [0, 0]
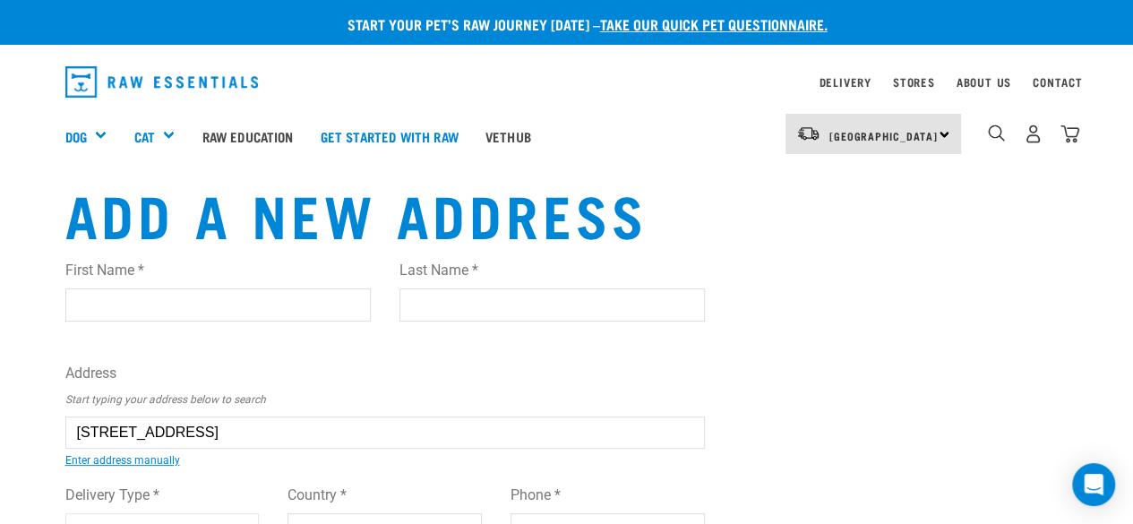
type input "8 Bounty Place, Raumanga, Whangarei 0110"
click at [92, 305] on input "First Name *" at bounding box center [217, 304] width 305 height 32
type input "Juliet"
drag, startPoint x: 396, startPoint y: 295, endPoint x: 441, endPoint y: 294, distance: 44.8
click at [415, 294] on div "First Name * Juliet Last Name * Address Start typing your address below to sear…" at bounding box center [385, 420] width 640 height 350
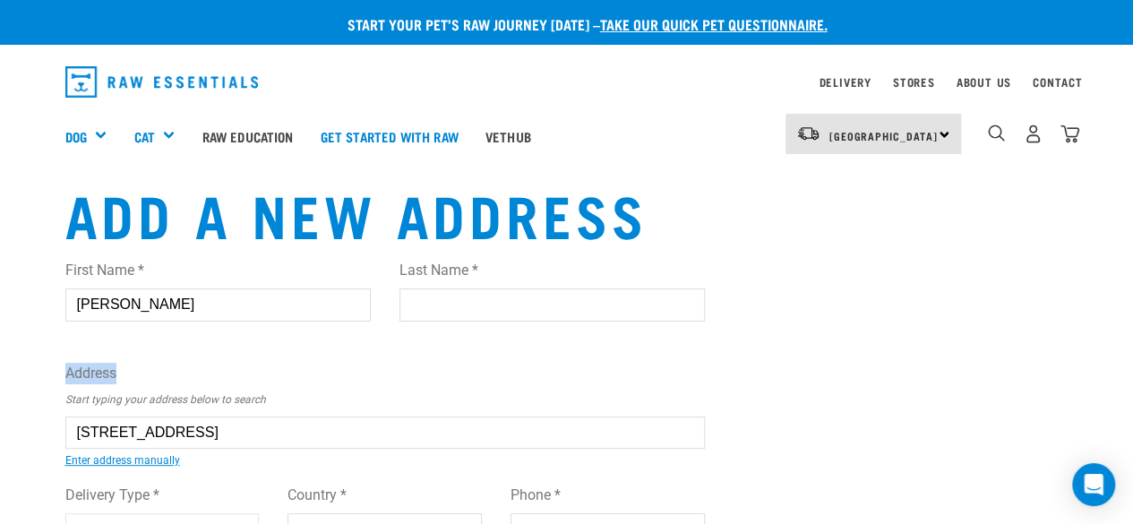
click at [439, 297] on input "Last Name *" at bounding box center [552, 304] width 305 height 32
type input "s"
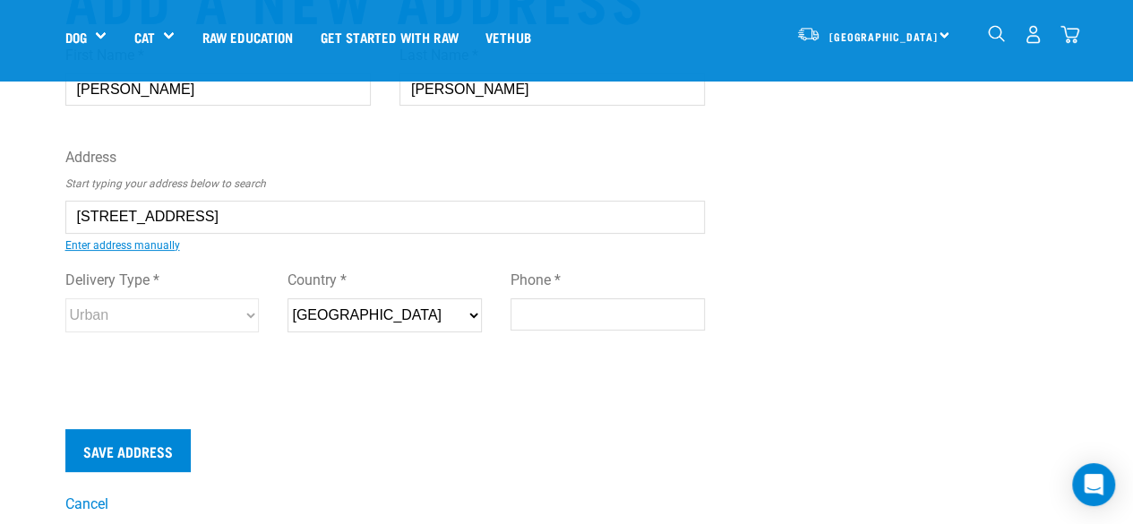
scroll to position [108, 0]
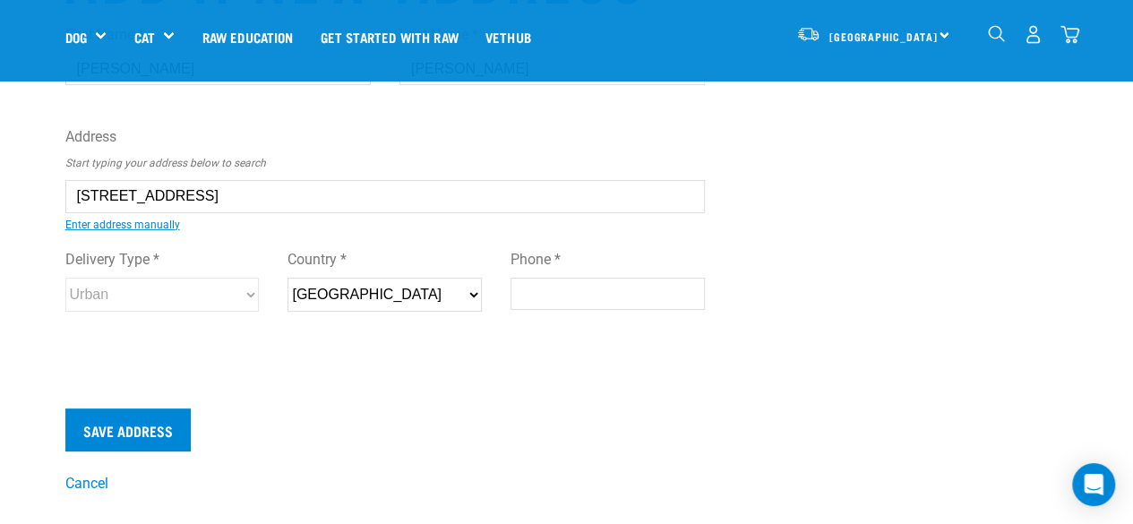
type input "Stewart"
click at [542, 288] on input "Phone *" at bounding box center [608, 294] width 194 height 32
type input "02109036646"
click at [149, 428] on input "Save Address" at bounding box center [127, 429] width 125 height 43
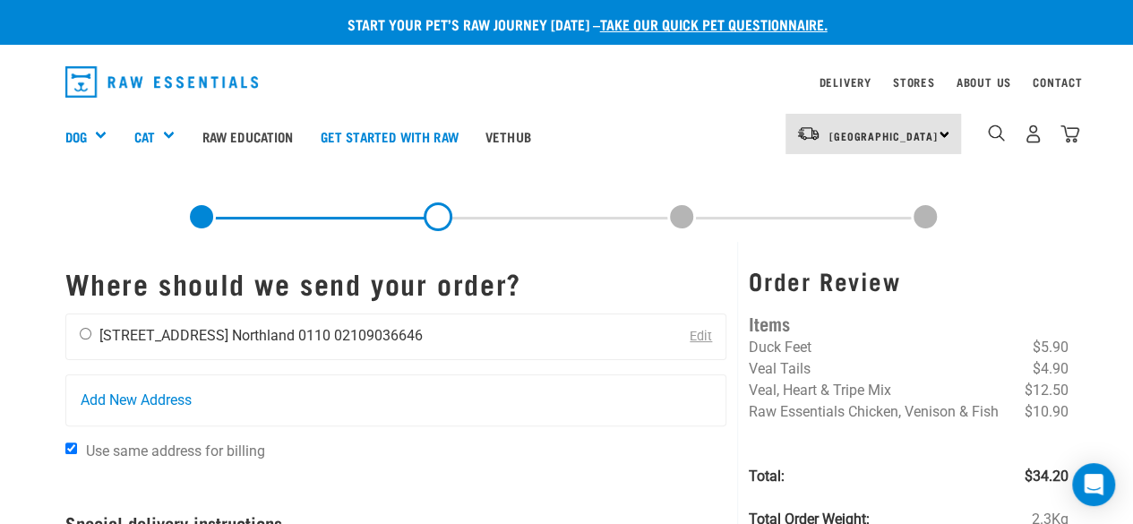
click at [84, 333] on input "radio" at bounding box center [86, 334] width 12 height 12
radio input "true"
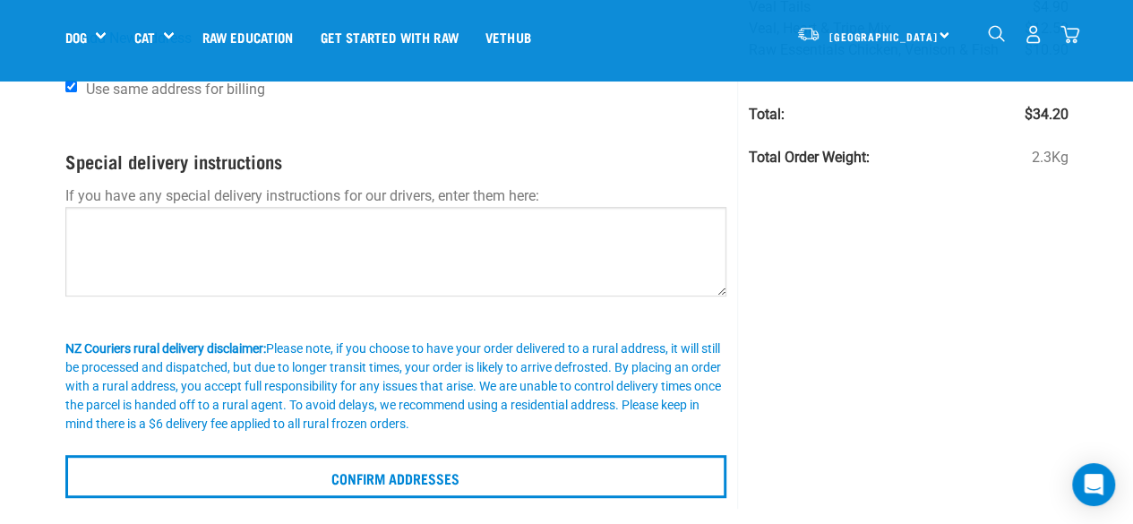
scroll to position [232, 0]
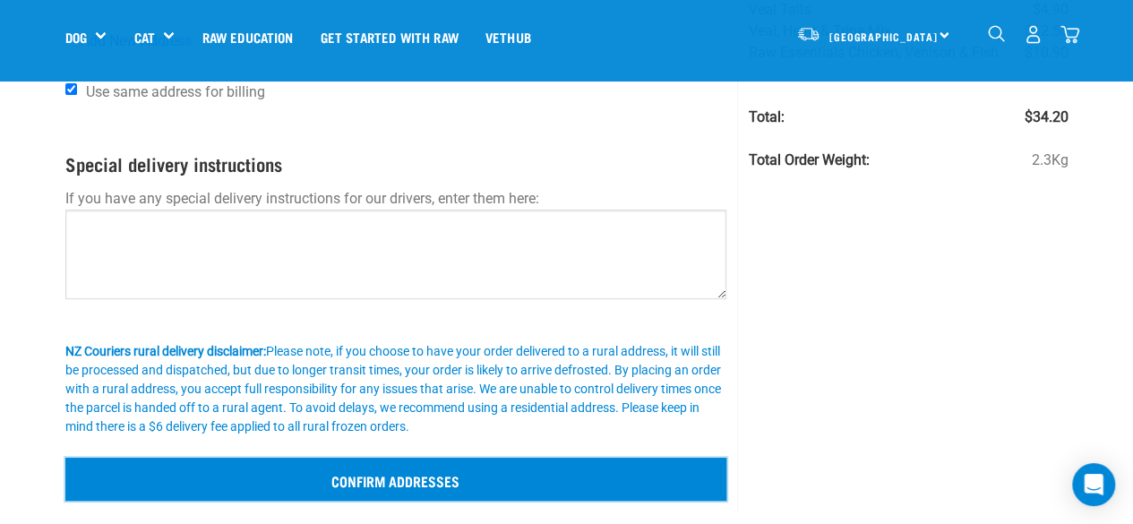
click at [115, 484] on input "Confirm addresses" at bounding box center [396, 479] width 662 height 43
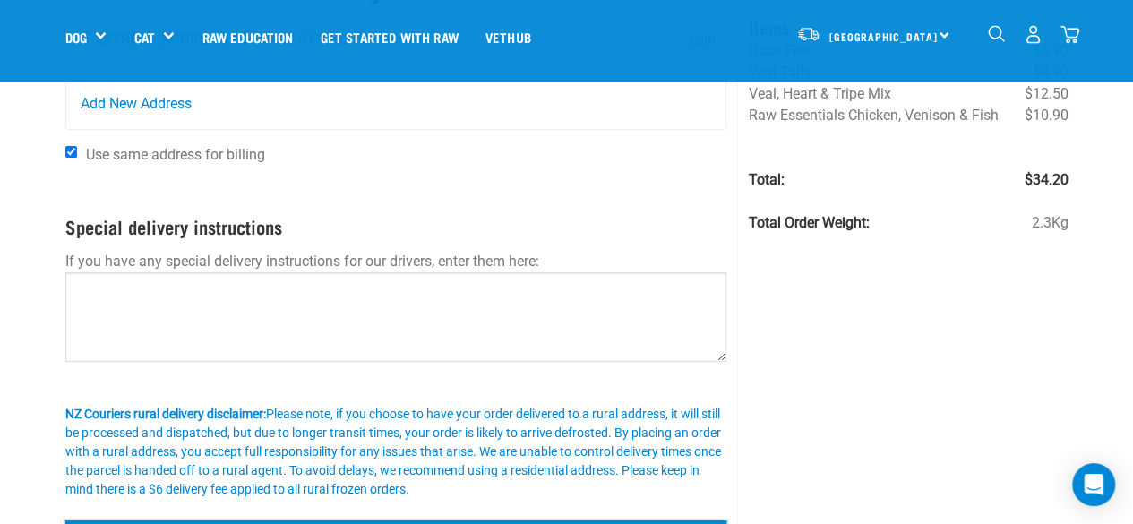
scroll to position [166, 0]
